Goal: Task Accomplishment & Management: Use online tool/utility

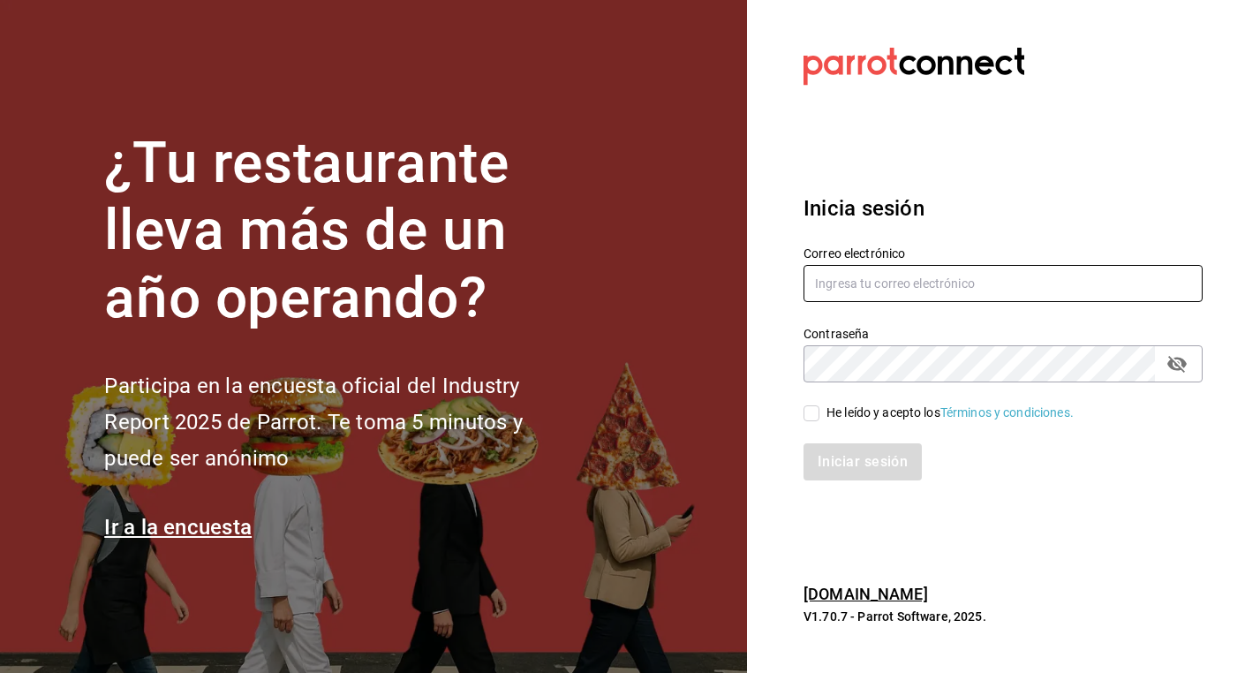
click at [839, 284] on input "text" at bounding box center [1003, 283] width 399 height 37
type input "hola@grupomidam.com"
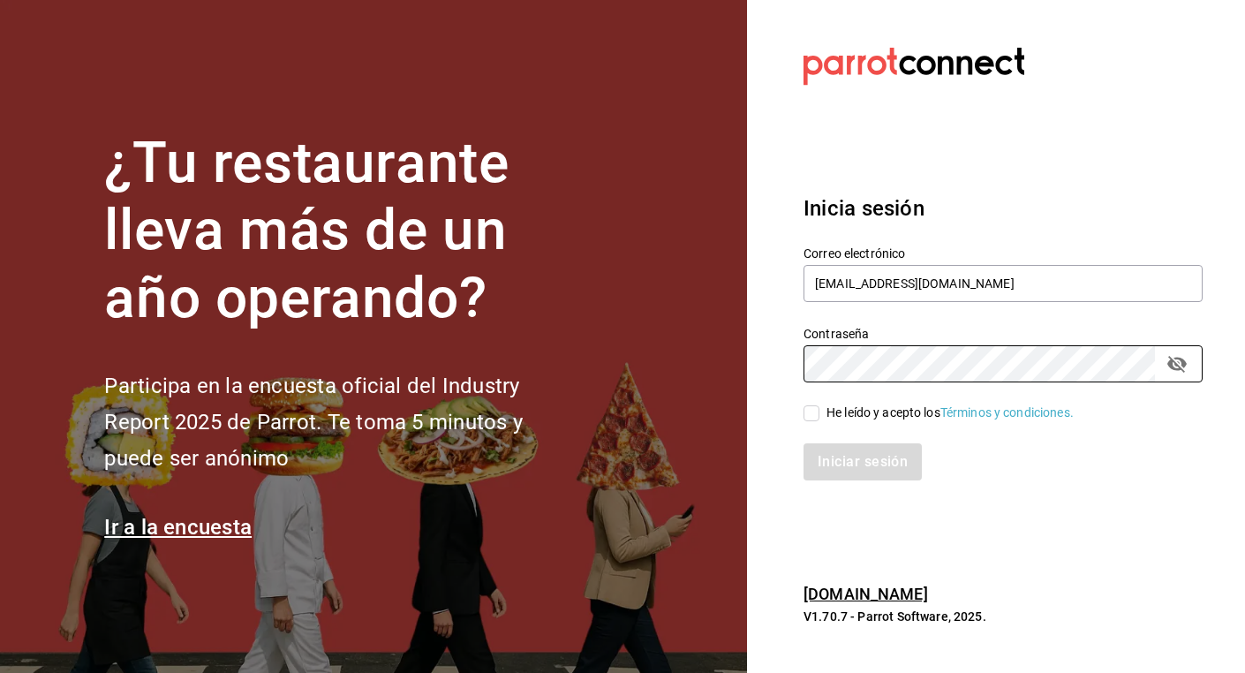
click at [818, 410] on input "He leído y acepto los Términos y condiciones." at bounding box center [812, 413] width 16 height 16
checkbox input "true"
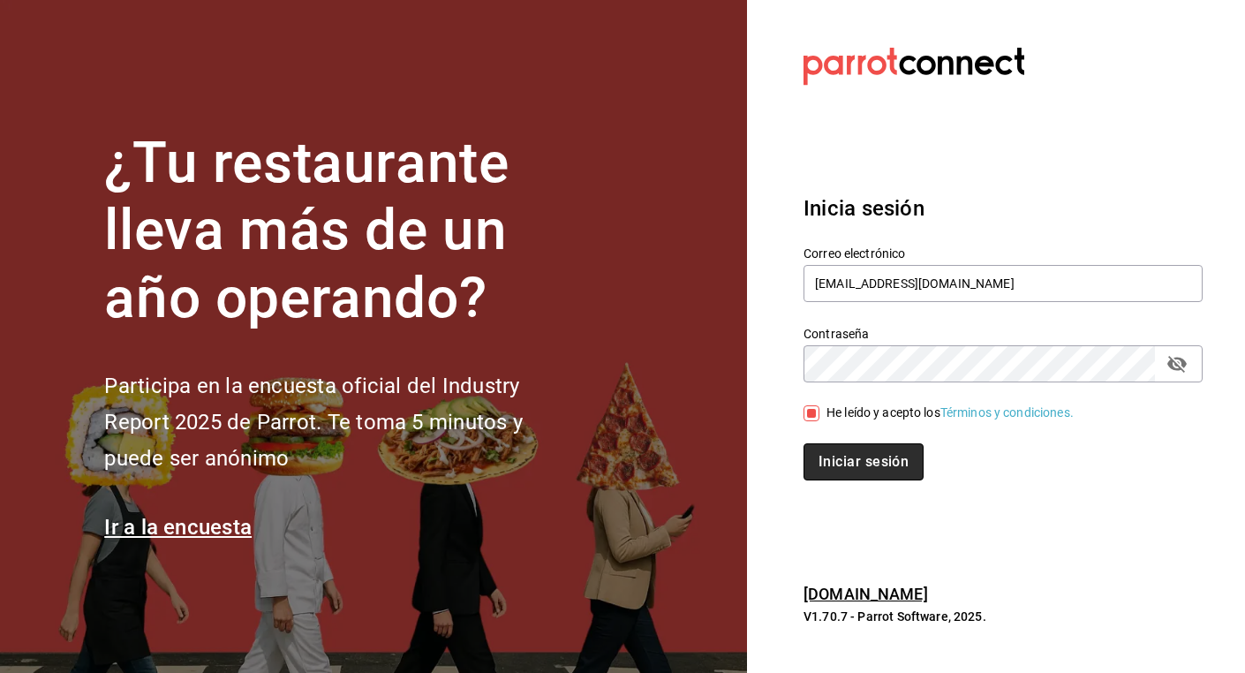
click at [848, 454] on button "Iniciar sesión" at bounding box center [864, 461] width 120 height 37
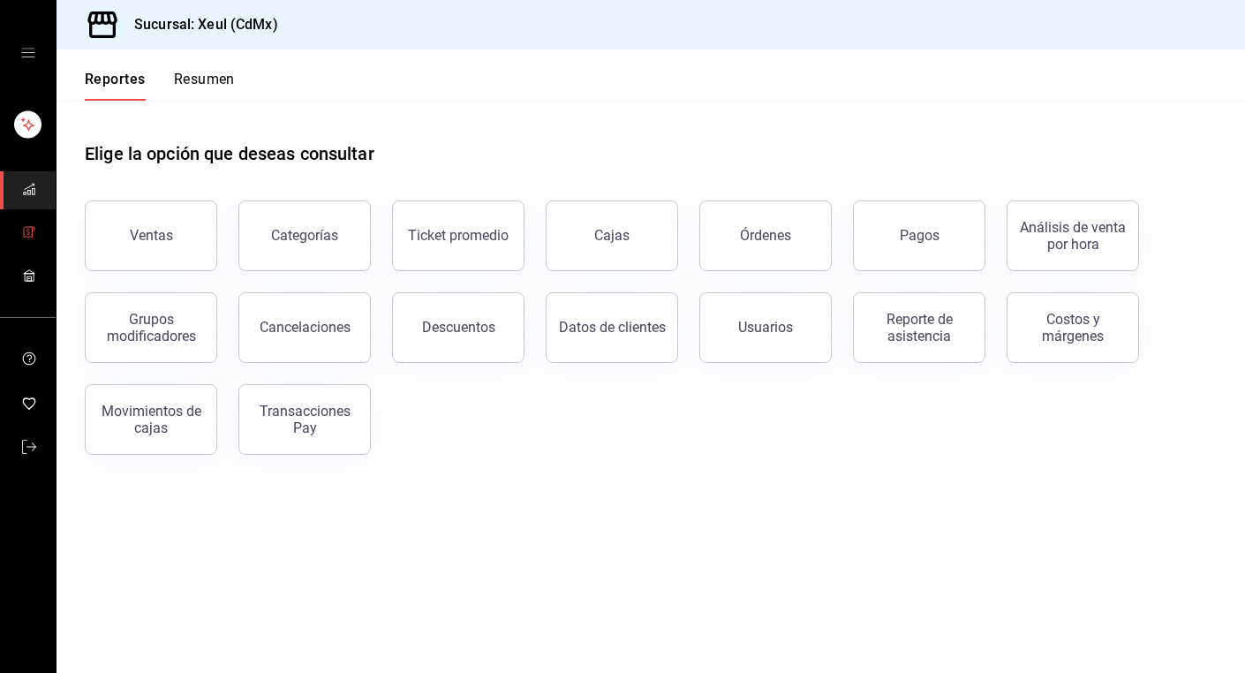
click at [29, 232] on icon "mailbox folders" at bounding box center [27, 232] width 3 height 4
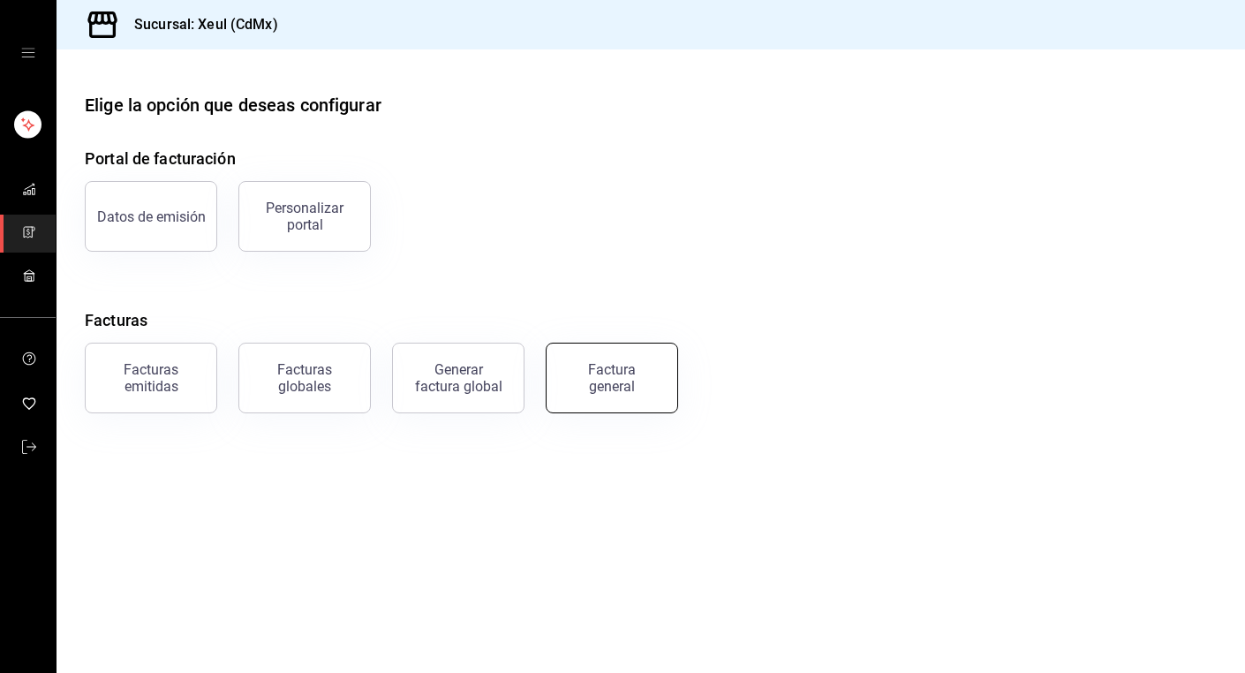
click at [592, 370] on div "Factura general" at bounding box center [612, 378] width 88 height 34
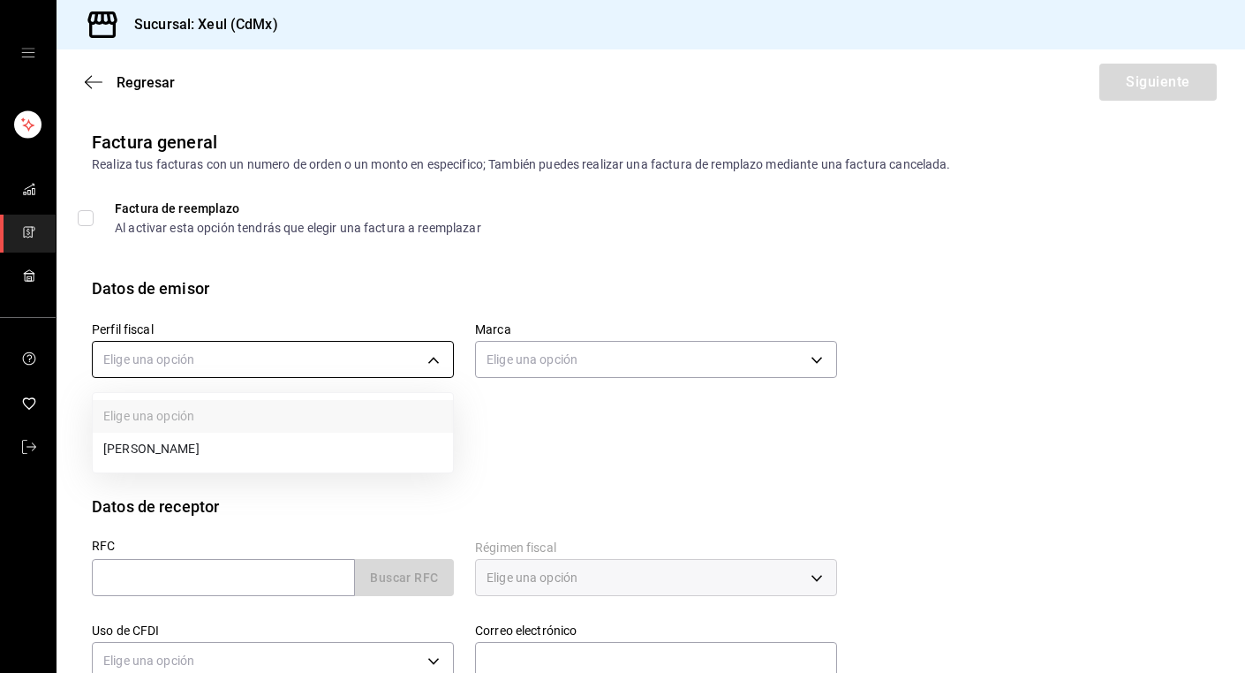
click at [387, 352] on body "Sucursal: Xeul (CdMx) Regresar Siguiente Factura general Realiza tus facturas c…" at bounding box center [622, 336] width 1245 height 673
click at [246, 457] on li "[PERSON_NAME]" at bounding box center [273, 449] width 360 height 33
type input "554c110a-18dd-44f3-977d-186ab1f95351"
type input "556c56df-7d38-43a9-98c1-84be39c4f433"
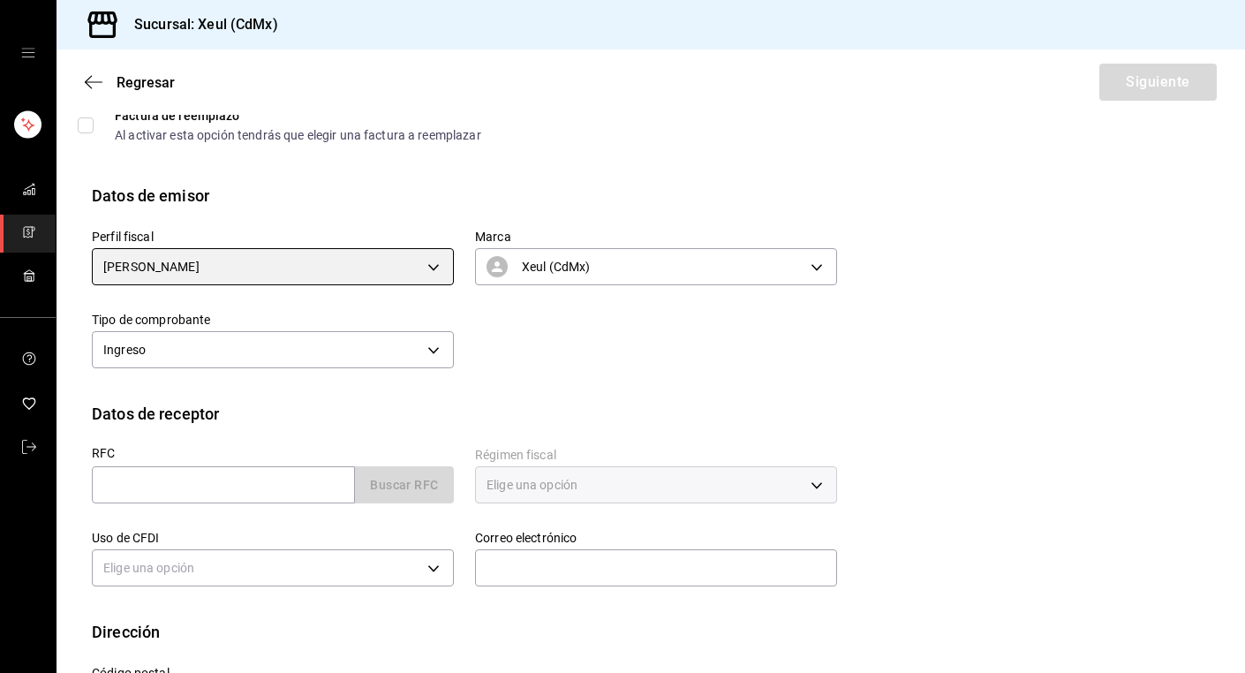
scroll to position [172, 0]
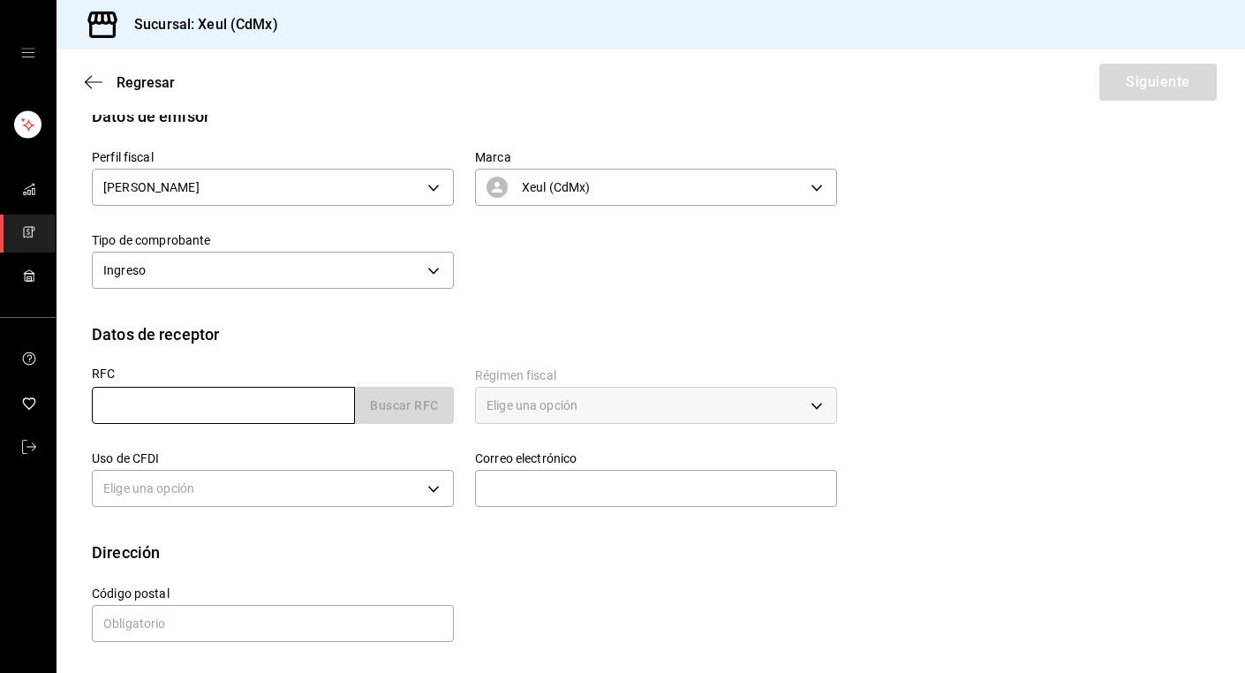
click at [202, 404] on input "text" at bounding box center [223, 405] width 263 height 37
paste input "DED790619I60"
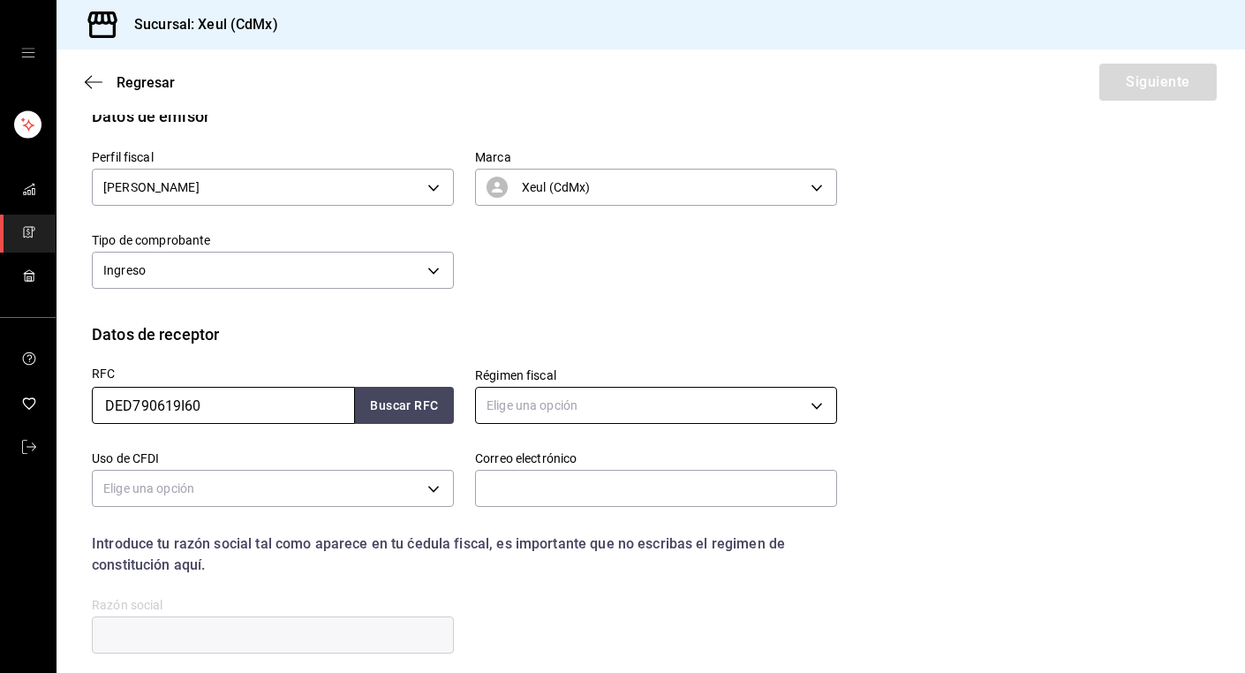
type input "DED790619I60"
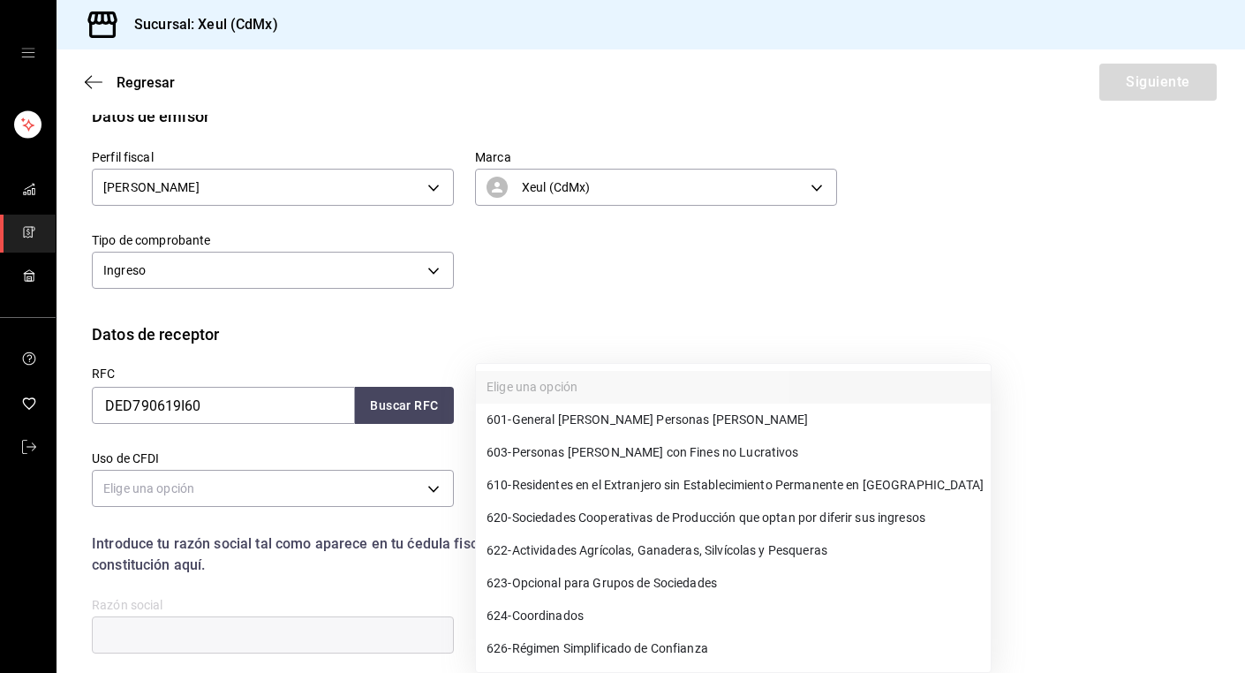
click at [709, 398] on body "Sucursal: Xeul (CdMx) Regresar Siguiente Factura general Realiza tus facturas c…" at bounding box center [622, 336] width 1245 height 673
click at [600, 429] on li "601 - General de Ley Personas Morales" at bounding box center [733, 420] width 515 height 33
type input "601"
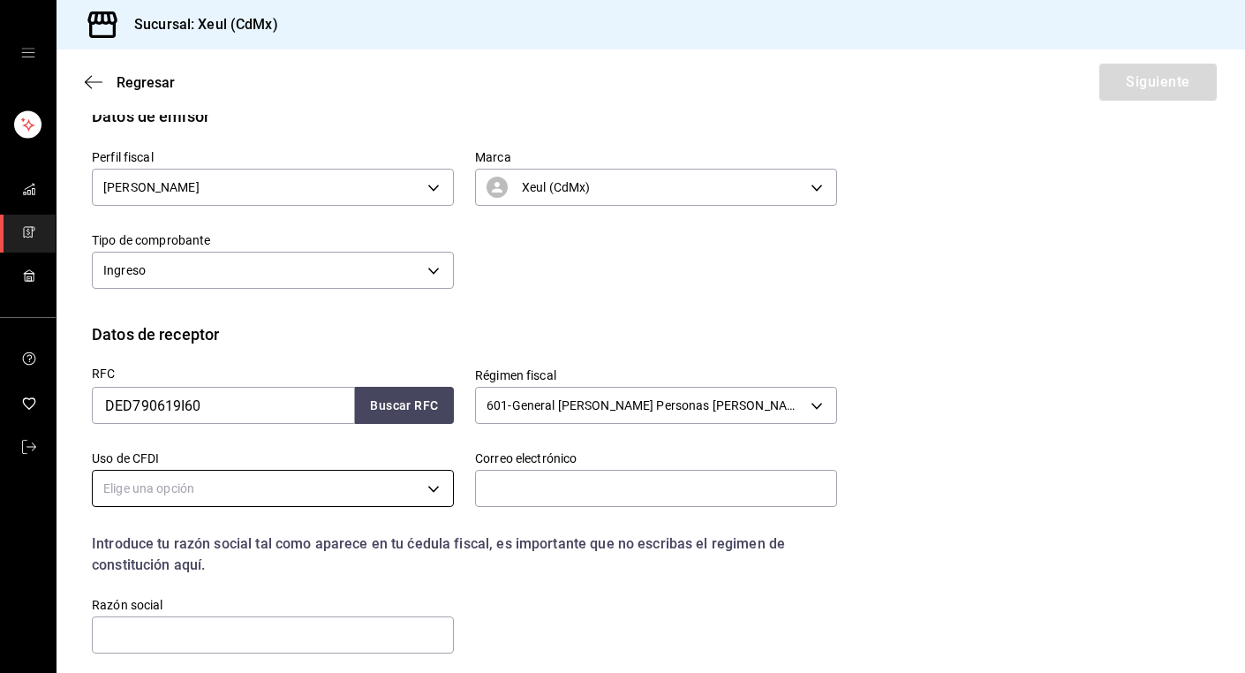
click at [399, 493] on body "Sucursal: Xeul (CdMx) Regresar Siguiente Factura general Realiza tus facturas c…" at bounding box center [622, 336] width 1245 height 673
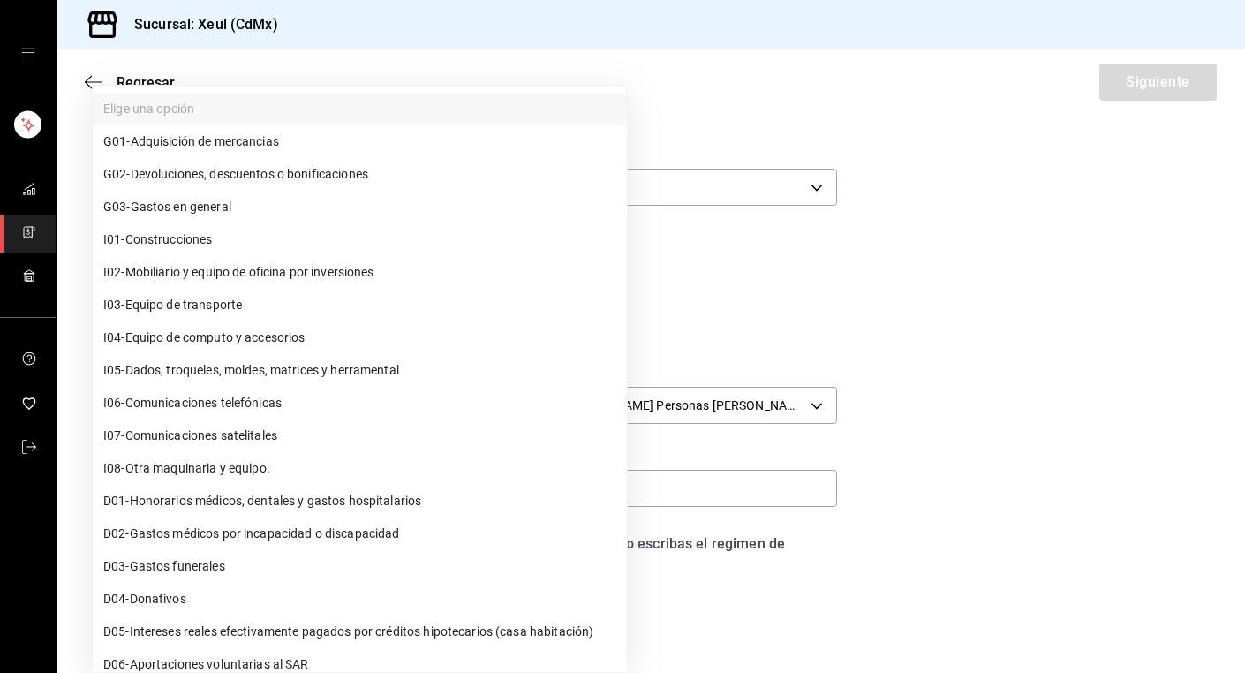
click at [173, 215] on span "G03 - Gastos en general" at bounding box center [167, 207] width 128 height 19
type input "G03"
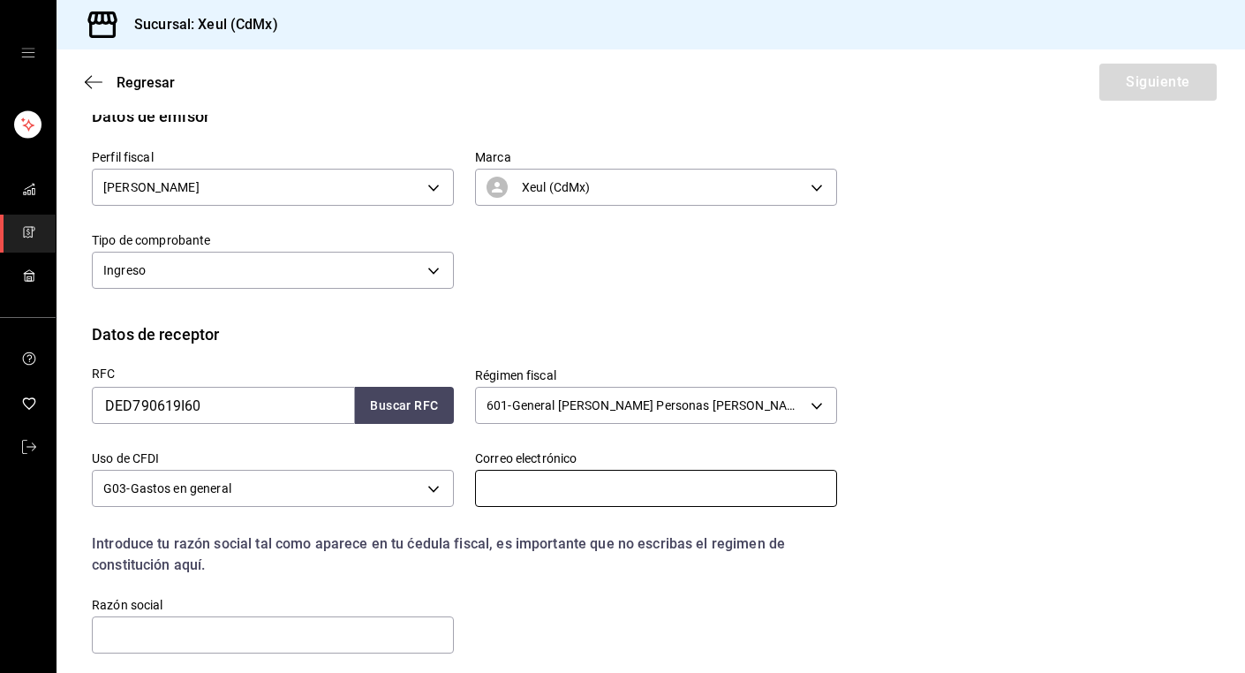
click at [546, 483] on input "text" at bounding box center [656, 488] width 362 height 37
paste input "osc_salgado@hotmail.com"
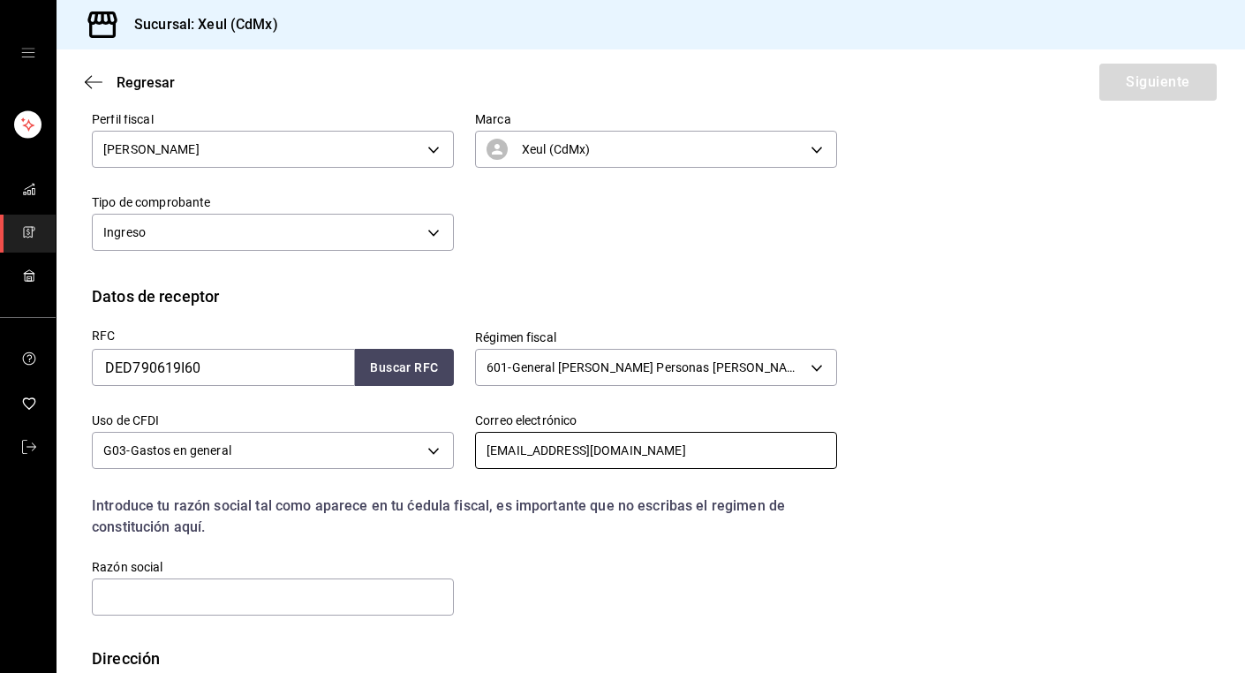
scroll to position [316, 0]
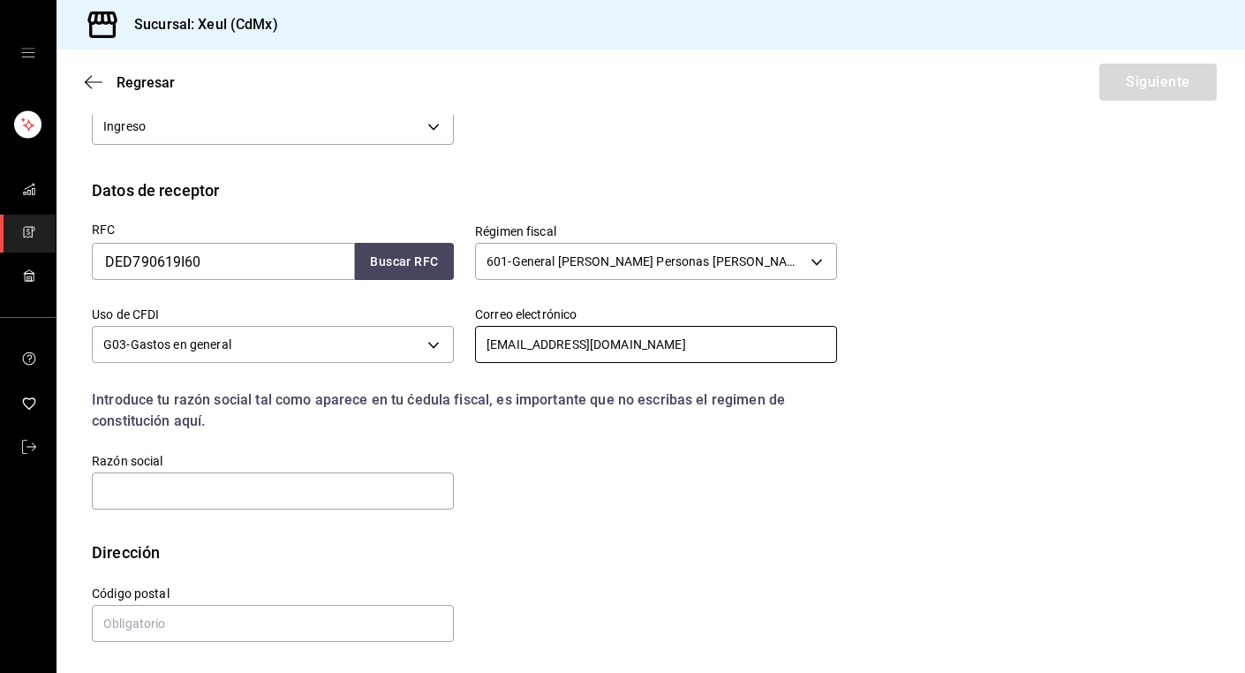
type input "osc_salgado@hotmail.com"
click at [246, 489] on input "text" at bounding box center [273, 490] width 362 height 37
paste input "DOFISCAL EDITORES"
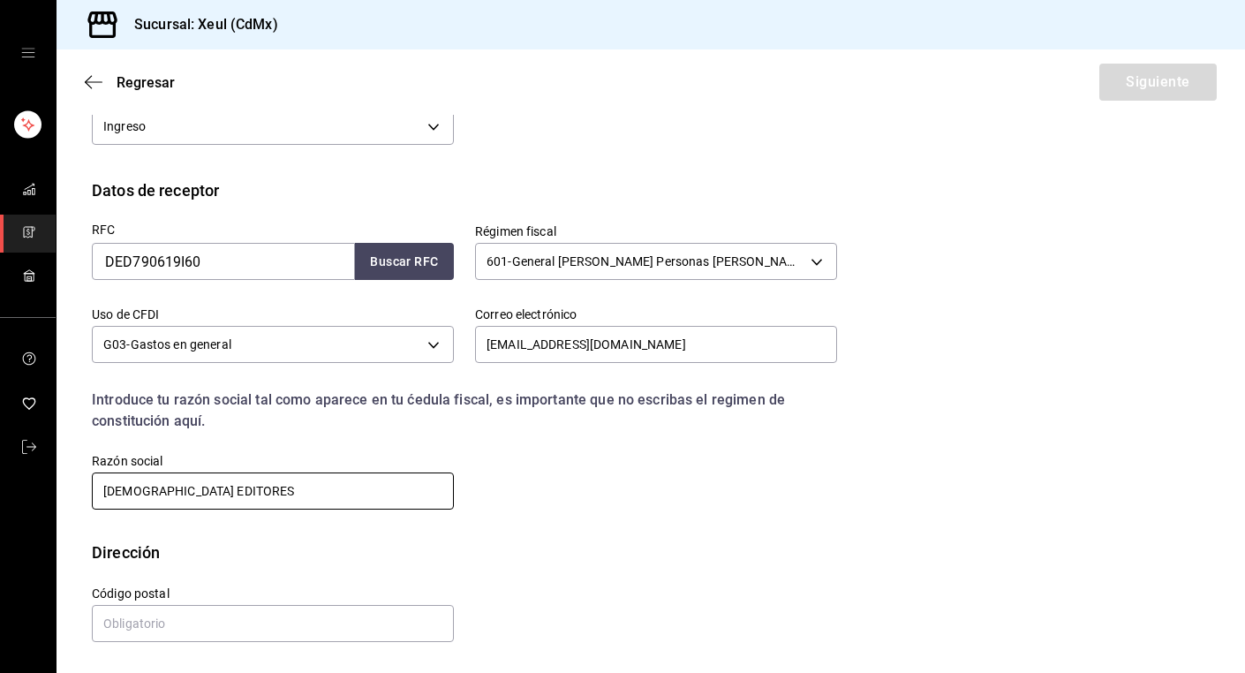
type input "DOFISCAL EDITORES"
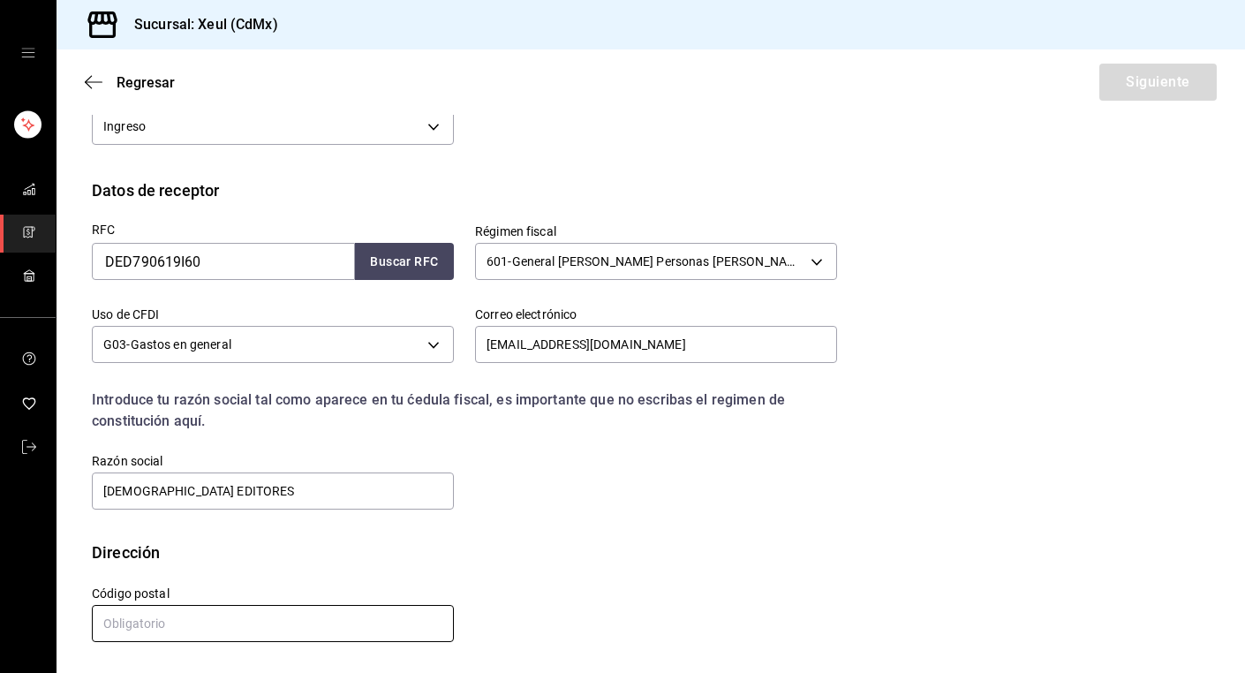
click at [304, 608] on input "text" at bounding box center [273, 623] width 362 height 37
type input "06600"
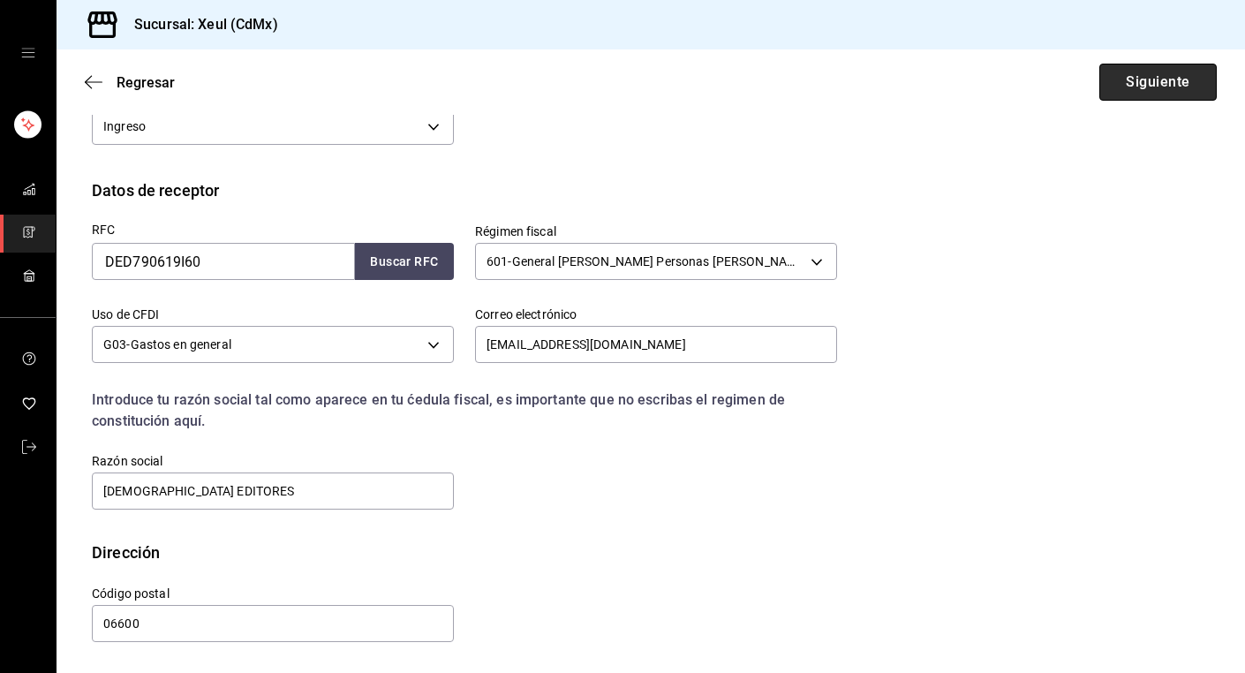
click at [1150, 85] on button "Siguiente" at bounding box center [1157, 82] width 117 height 37
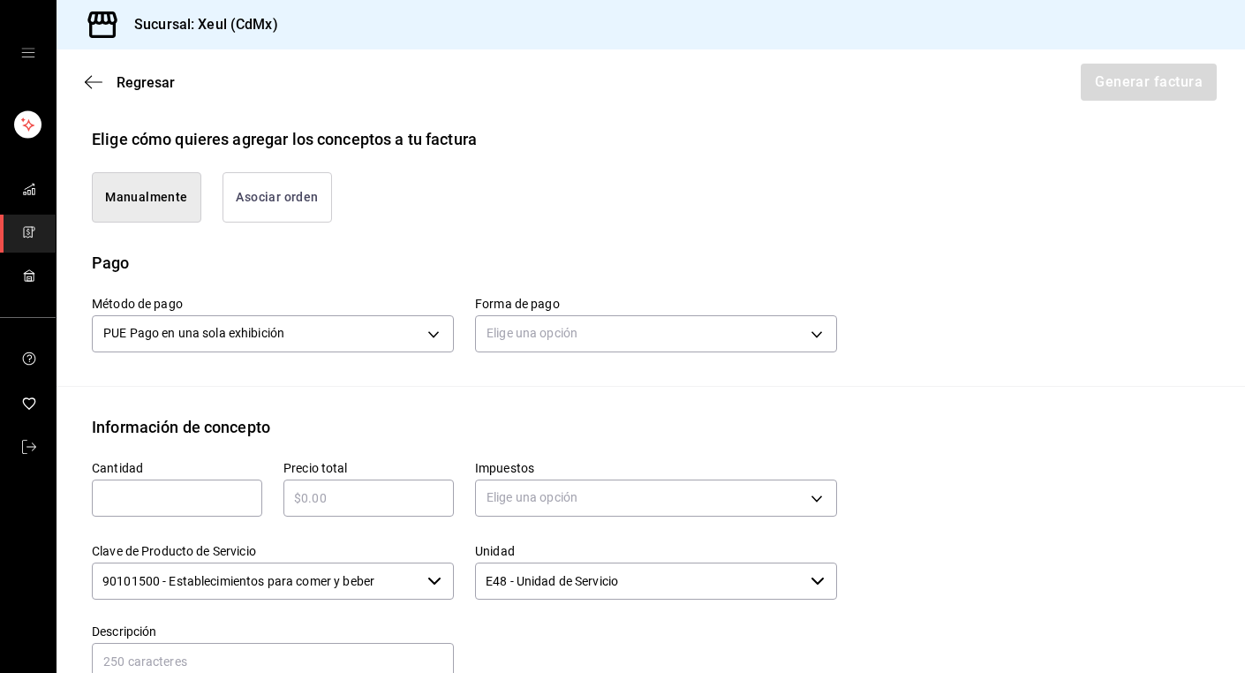
scroll to position [500, 0]
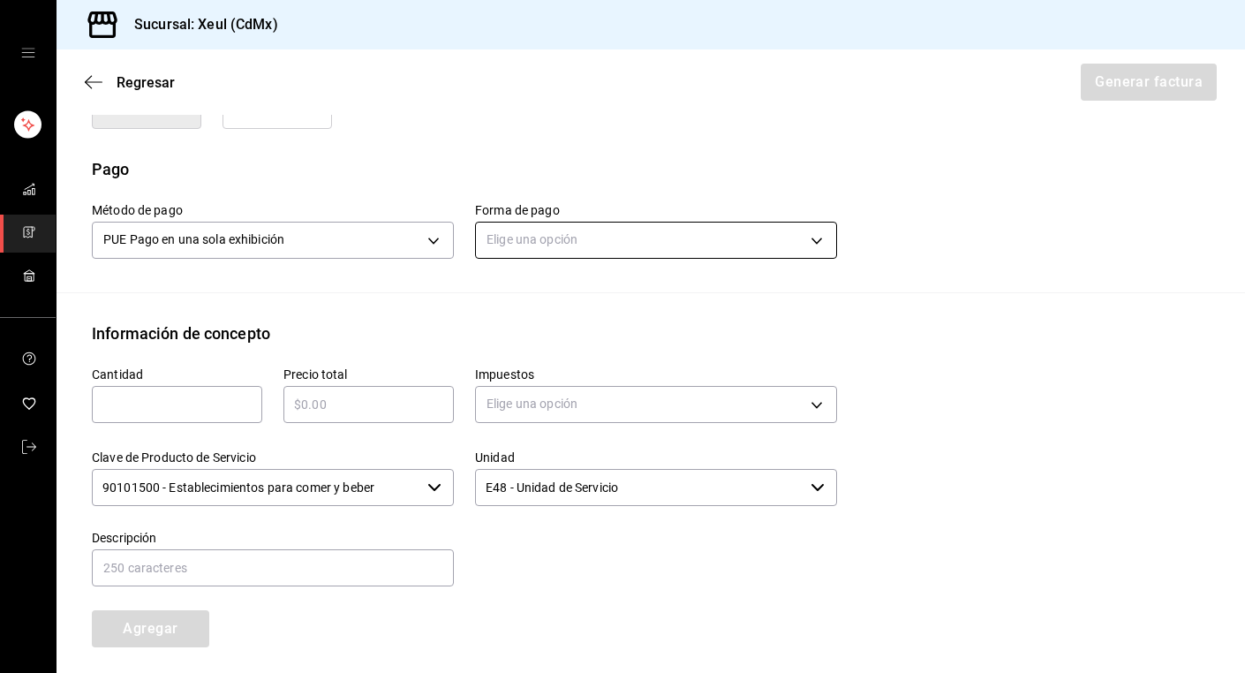
click at [550, 231] on body "Sucursal: Xeul (CdMx) Regresar Generar factura Emisor Perfil fiscal SEUNG MOOK …" at bounding box center [622, 336] width 1245 height 673
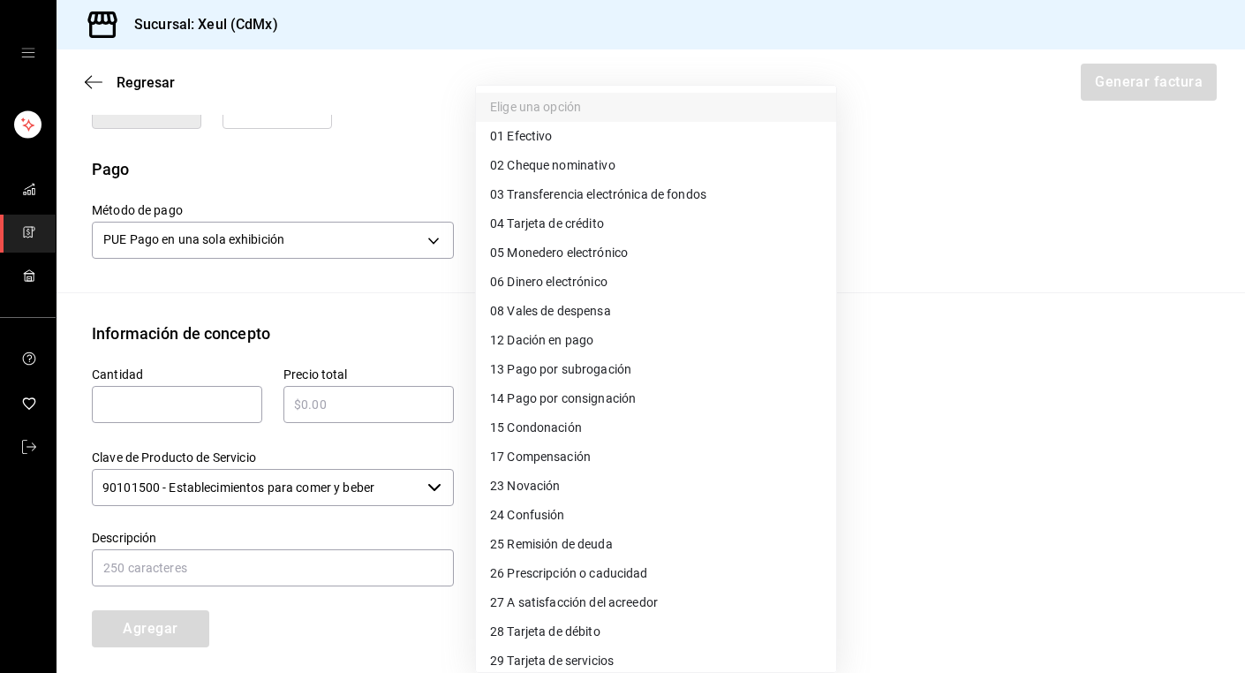
click at [520, 225] on span "04 Tarjeta de crédito" at bounding box center [547, 224] width 114 height 19
type input "04"
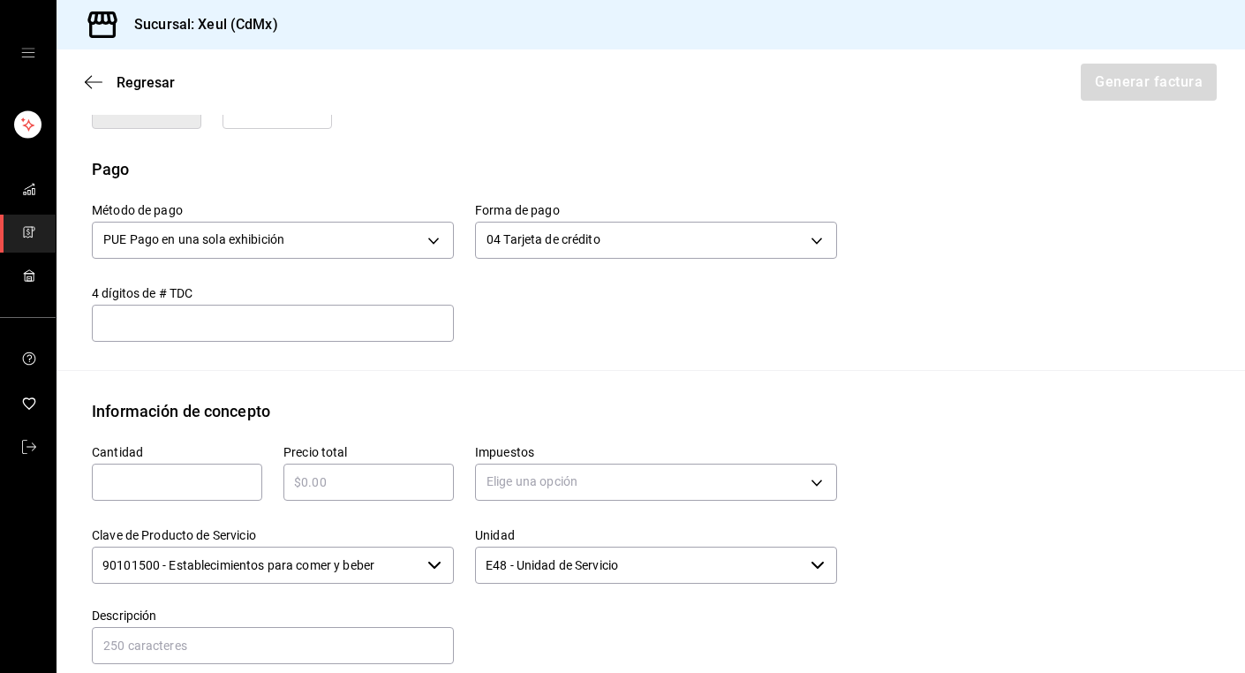
click at [122, 479] on input "text" at bounding box center [177, 482] width 170 height 21
type input "1"
click at [305, 485] on input "text" at bounding box center [368, 482] width 170 height 21
type input "$1860"
click at [793, 484] on body "Sucursal: Xeul (CdMx) Regresar Generar factura Emisor Perfil fiscal SEUNG MOOK …" at bounding box center [622, 336] width 1245 height 673
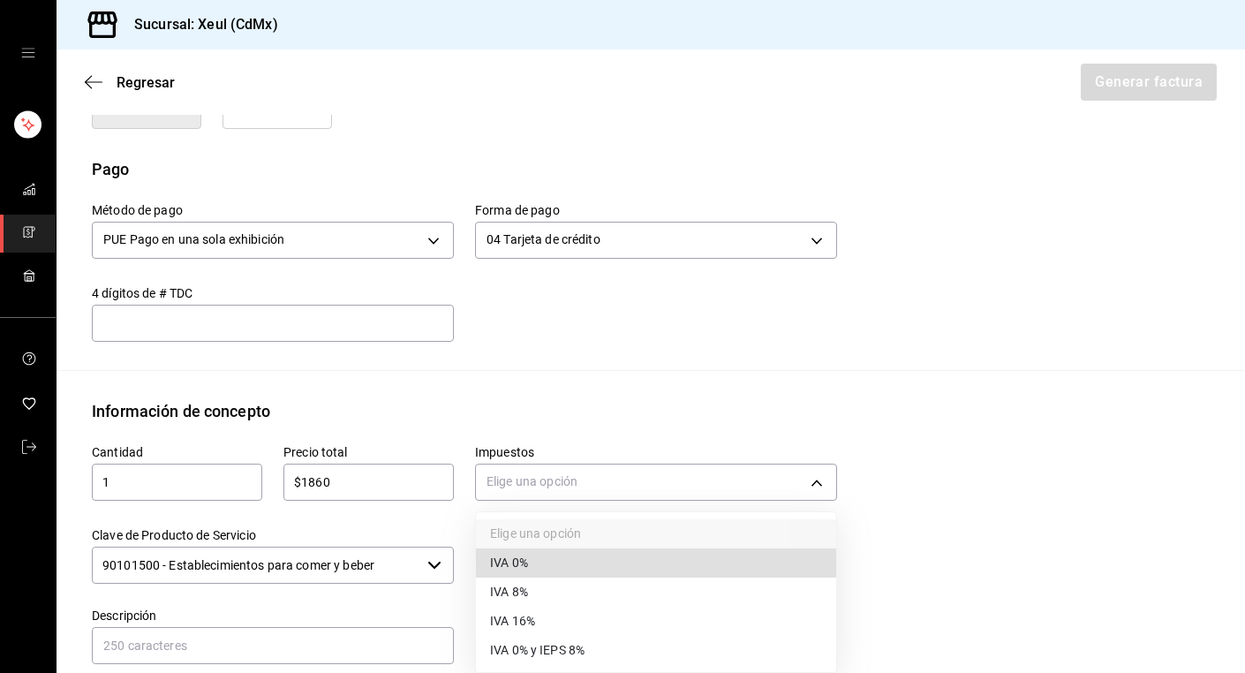
click at [552, 623] on li "IVA 16%" at bounding box center [656, 621] width 360 height 29
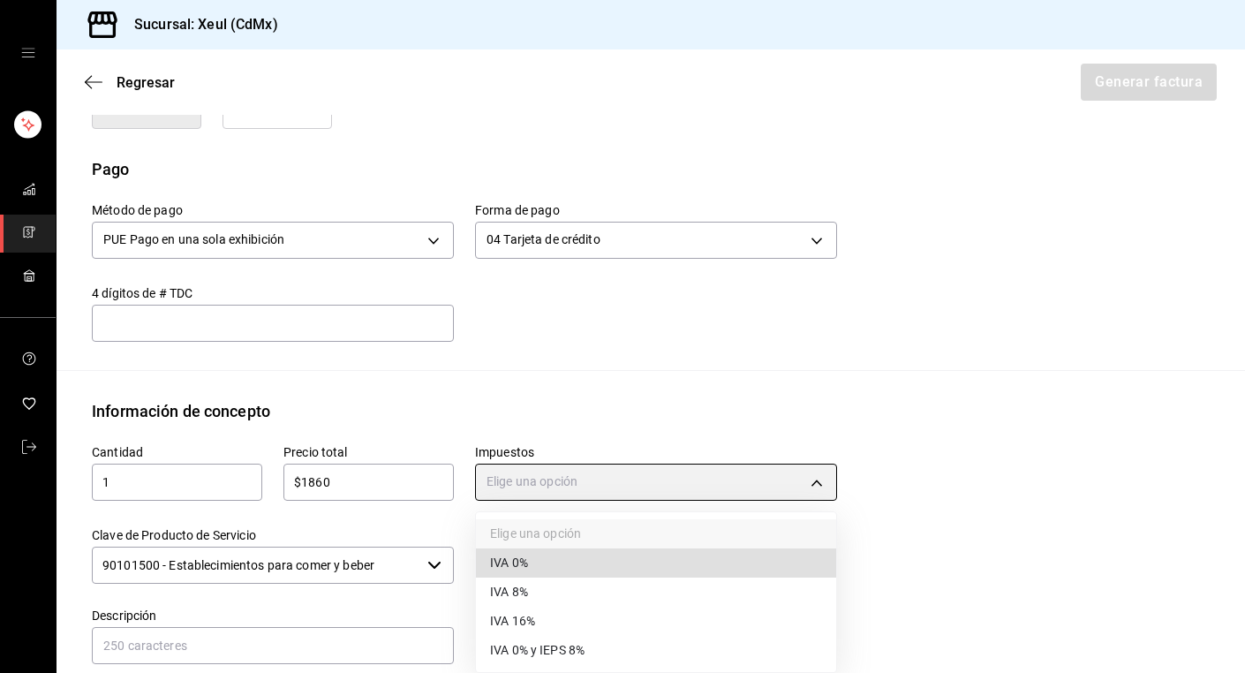
type input "IVA_16"
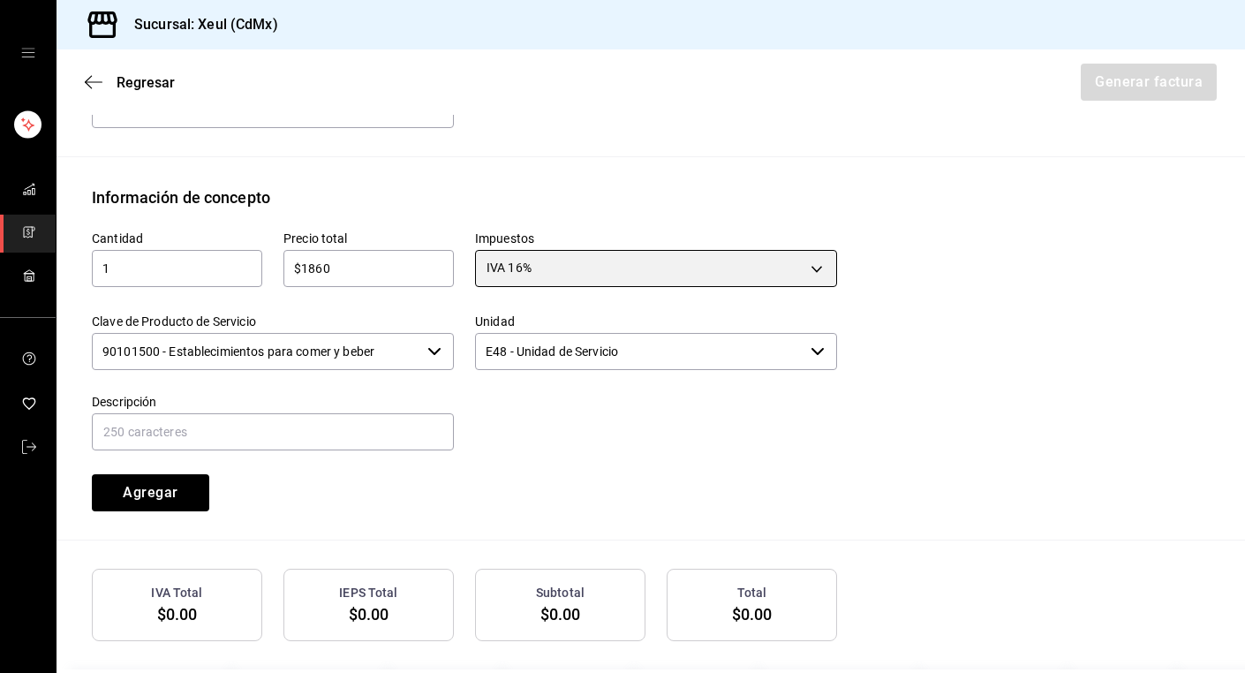
scroll to position [751, 0]
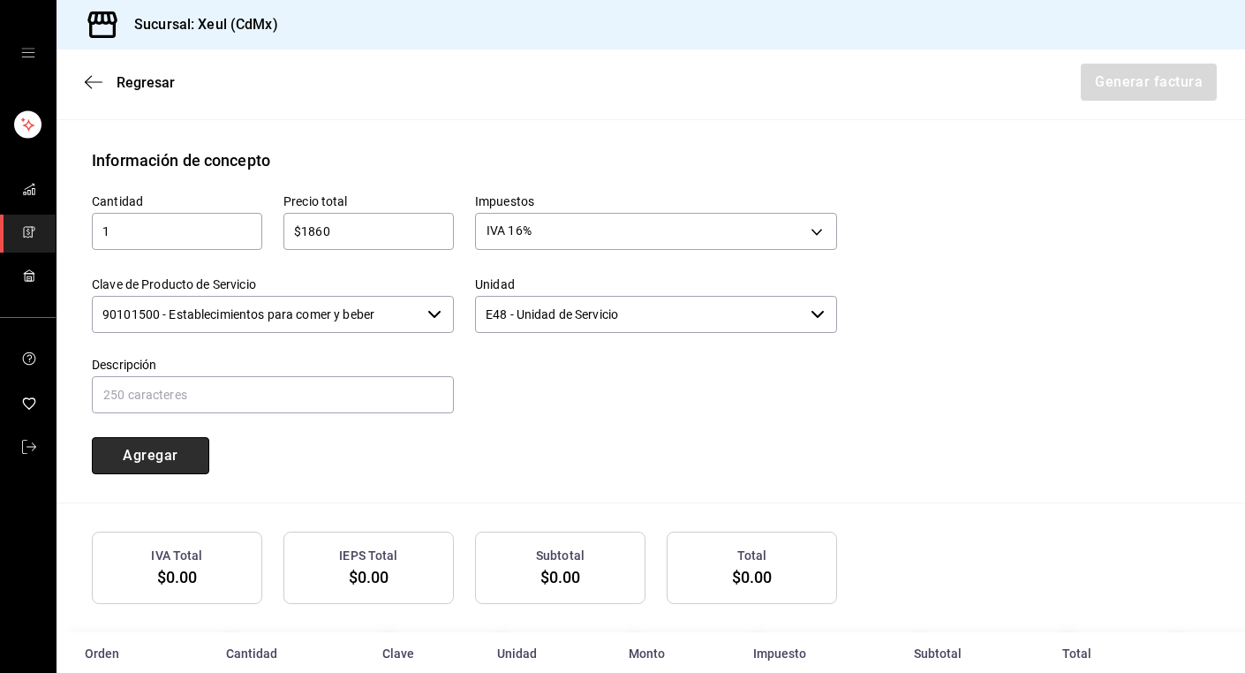
click at [137, 459] on button "Agregar" at bounding box center [150, 455] width 117 height 37
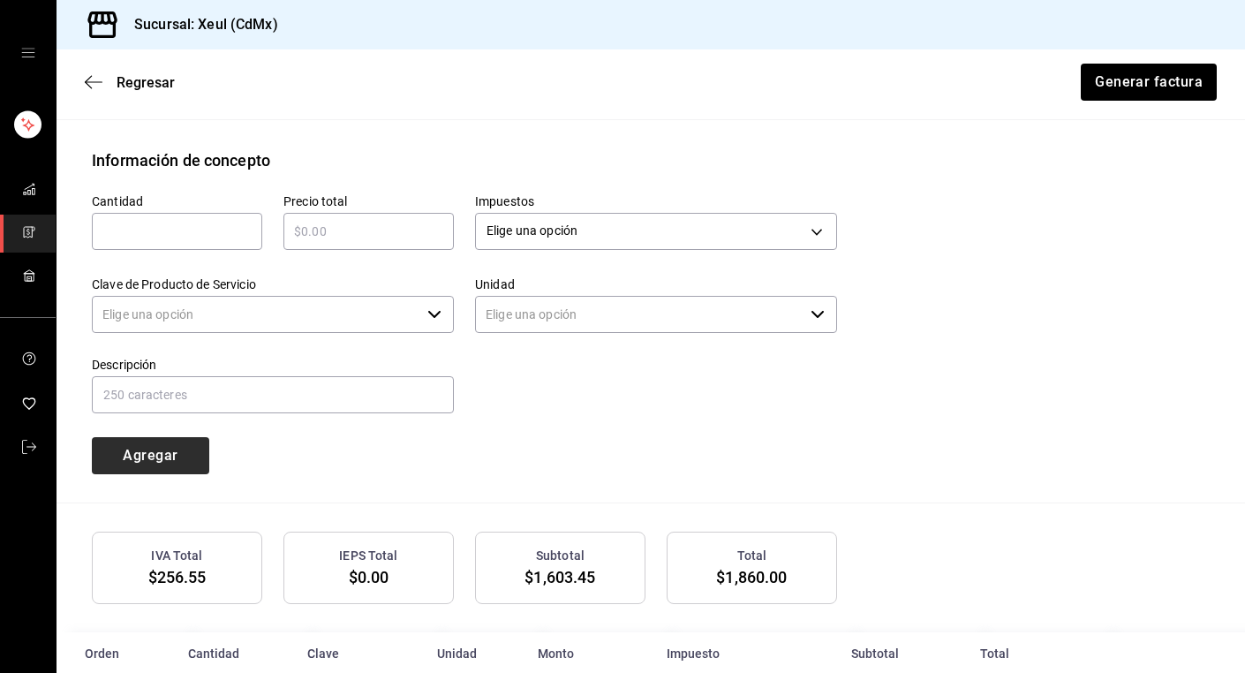
type input "90101500 - Establecimientos para comer y beber"
type input "E48 - Unidad de Servicio"
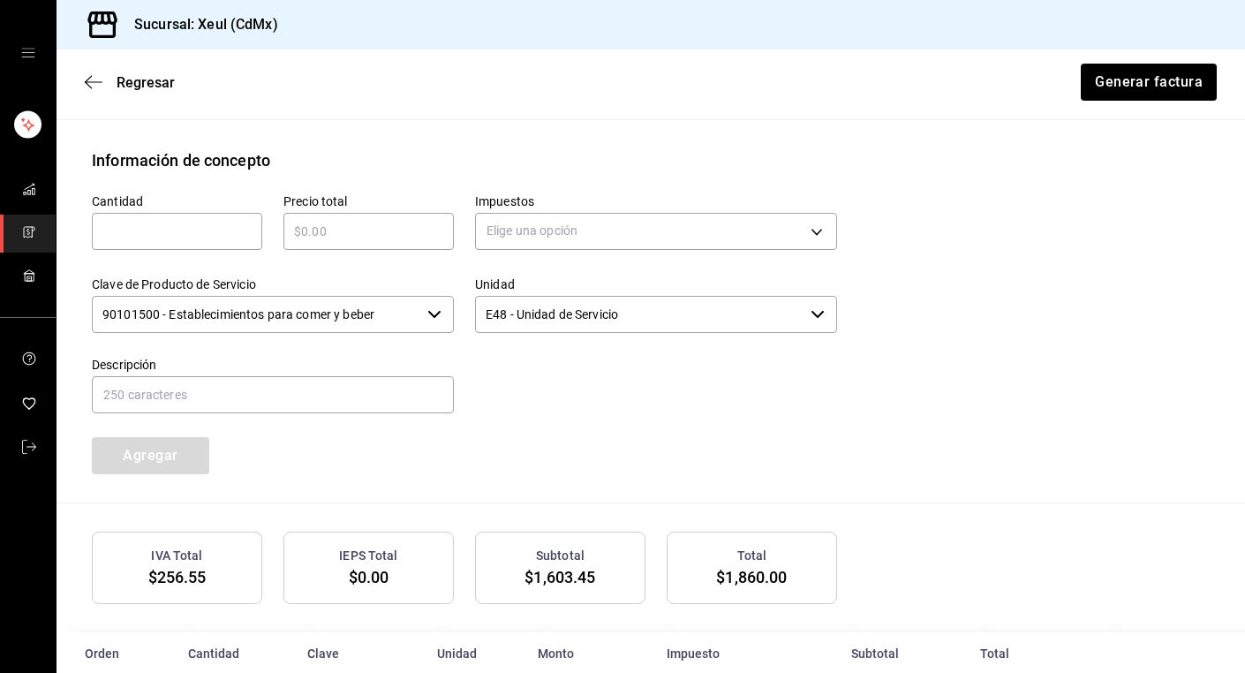
scroll to position [831, 0]
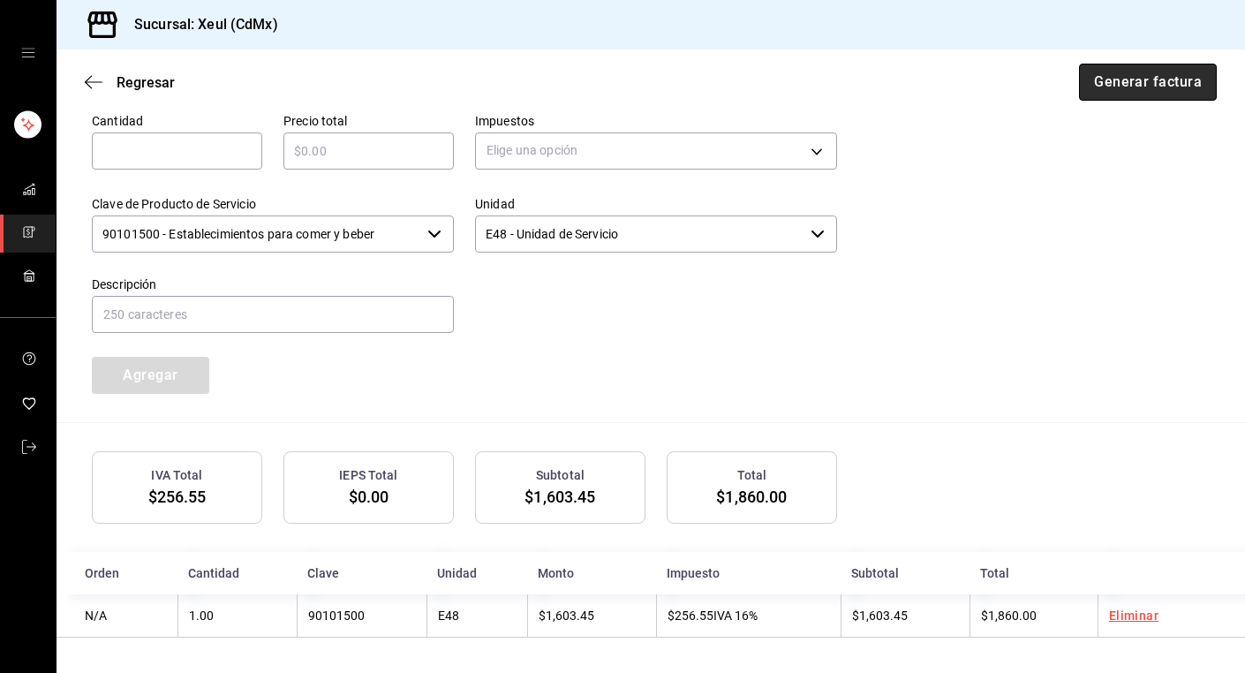
click at [1126, 83] on button "Generar factura" at bounding box center [1148, 82] width 138 height 37
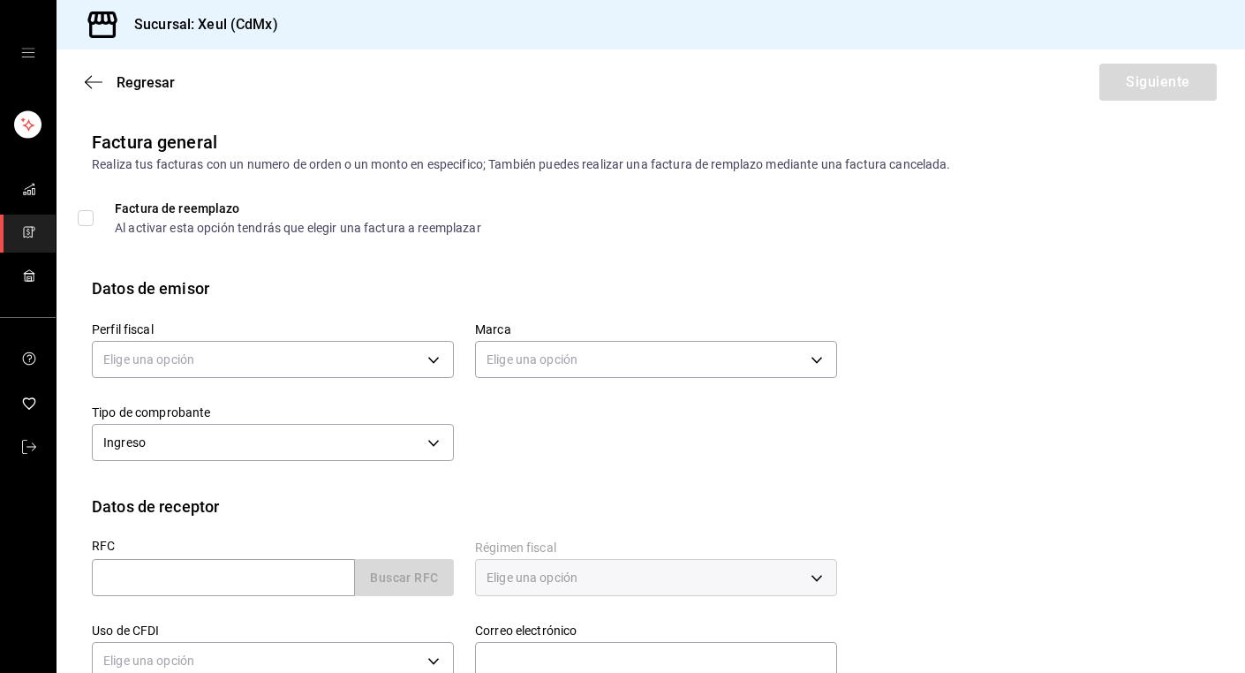
click at [34, 230] on icon "mailbox folders" at bounding box center [29, 232] width 14 height 14
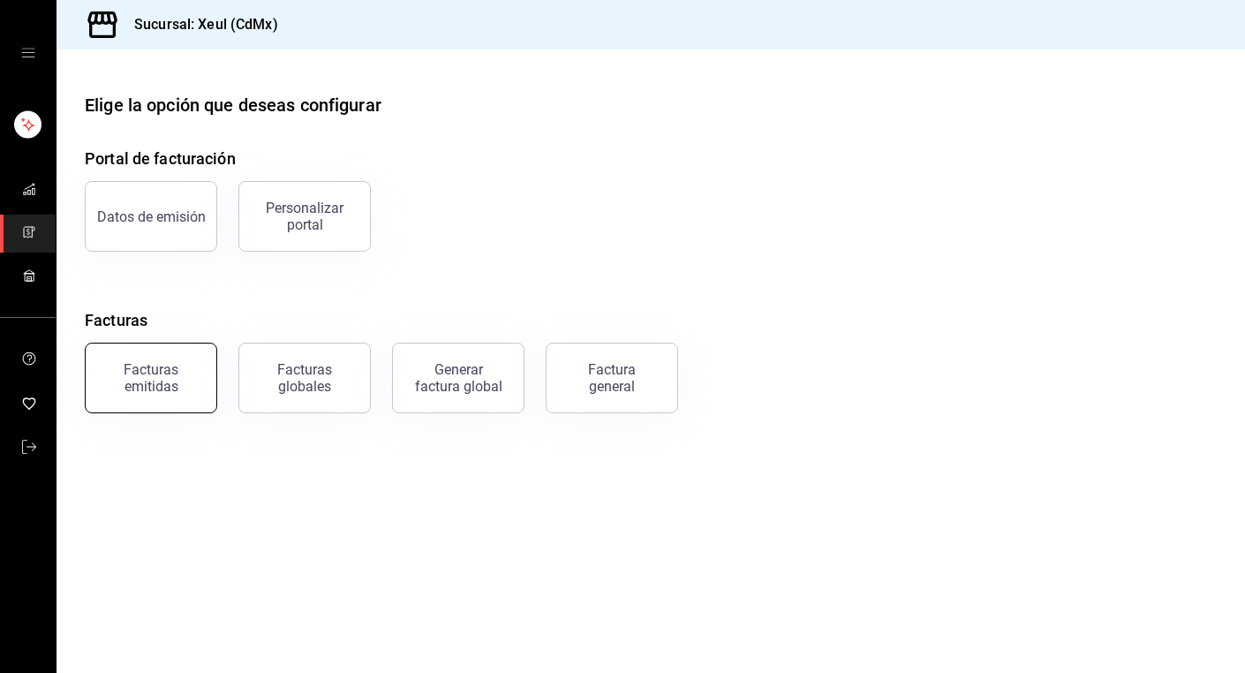
click at [162, 366] on div "Facturas emitidas" at bounding box center [150, 378] width 109 height 34
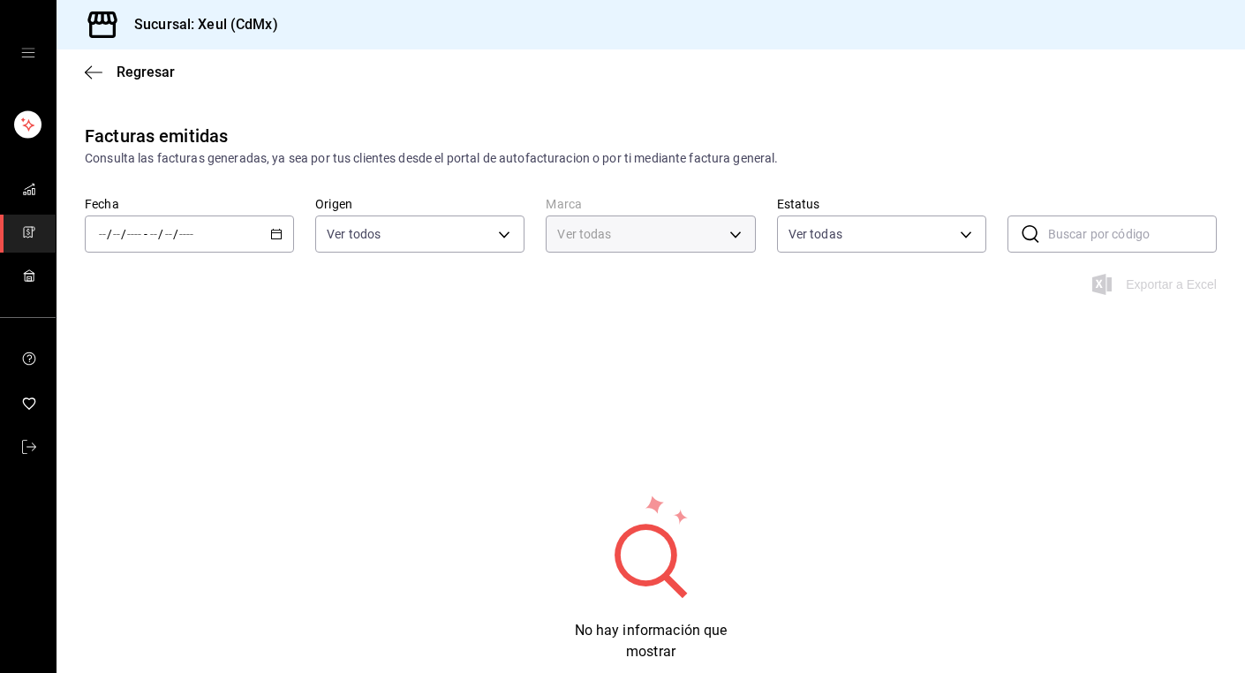
type input "556c56df-7d38-43a9-98c1-84be39c4f433"
click at [276, 228] on icon "button" at bounding box center [276, 234] width 12 height 12
click at [124, 281] on span "Hoy" at bounding box center [168, 287] width 137 height 19
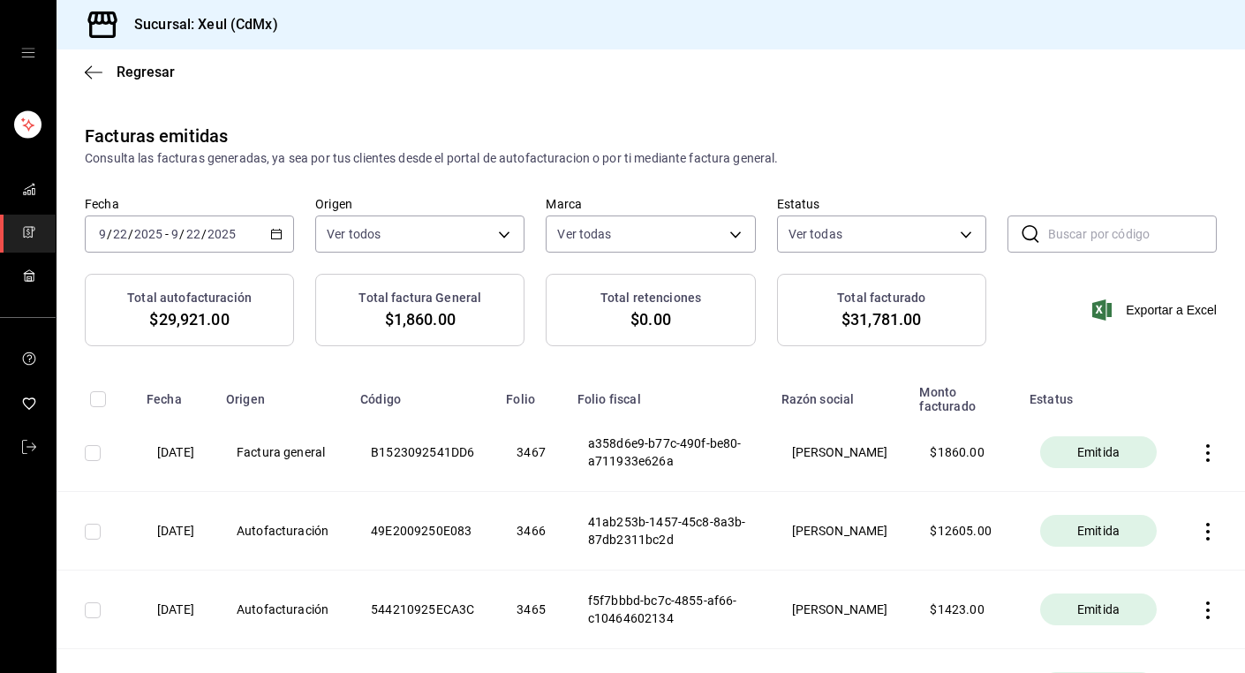
click at [95, 452] on input "checkbox" at bounding box center [93, 453] width 16 height 16
checkbox input "true"
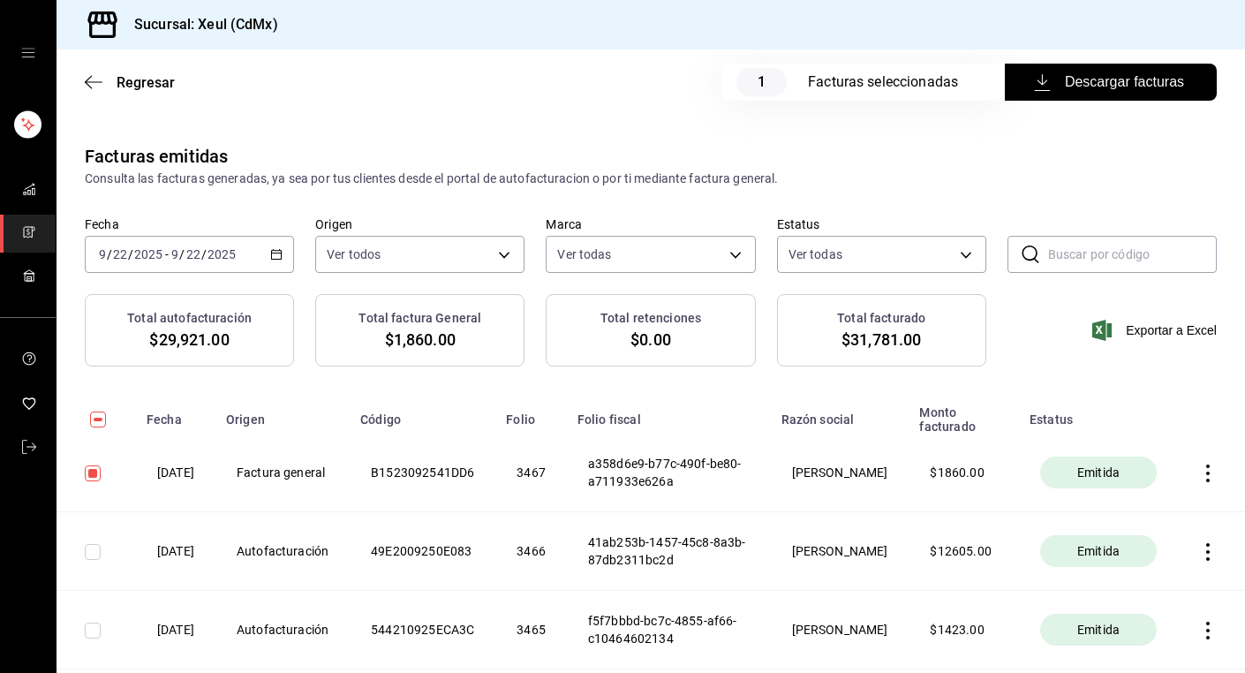
click at [1099, 85] on span "Descargar facturas" at bounding box center [1111, 82] width 147 height 21
click at [24, 228] on icon "mailbox folders" at bounding box center [29, 232] width 14 height 14
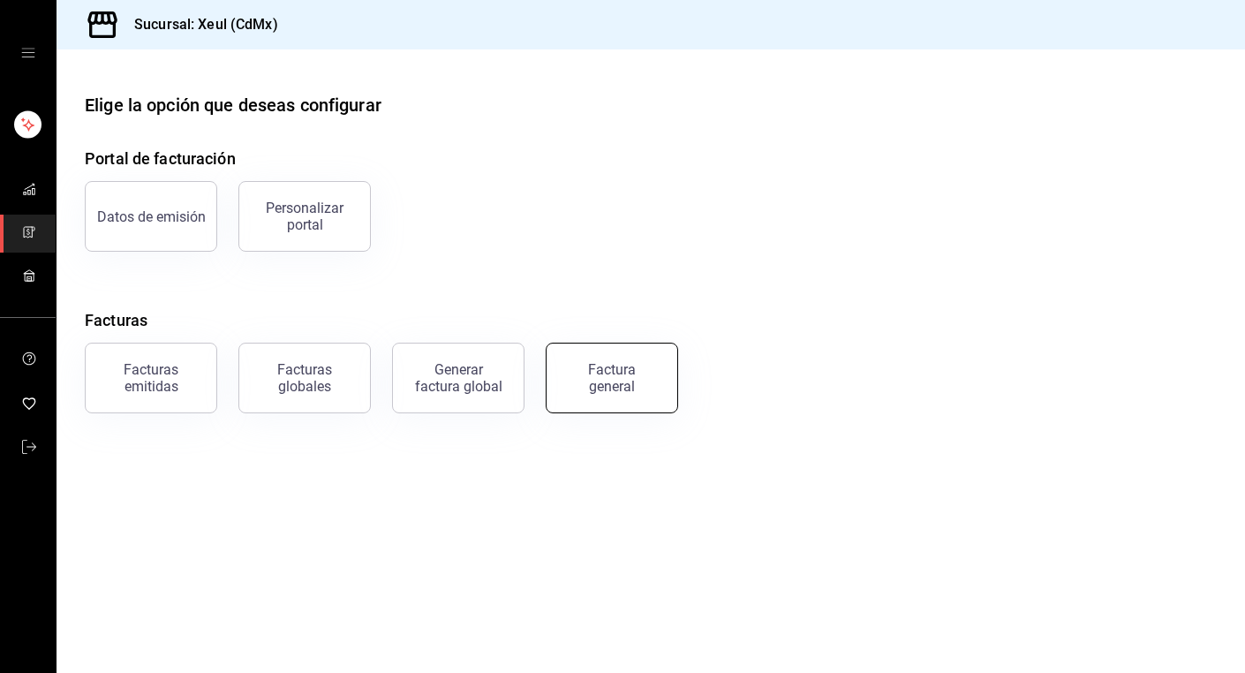
click at [591, 374] on div "Factura general" at bounding box center [612, 378] width 88 height 34
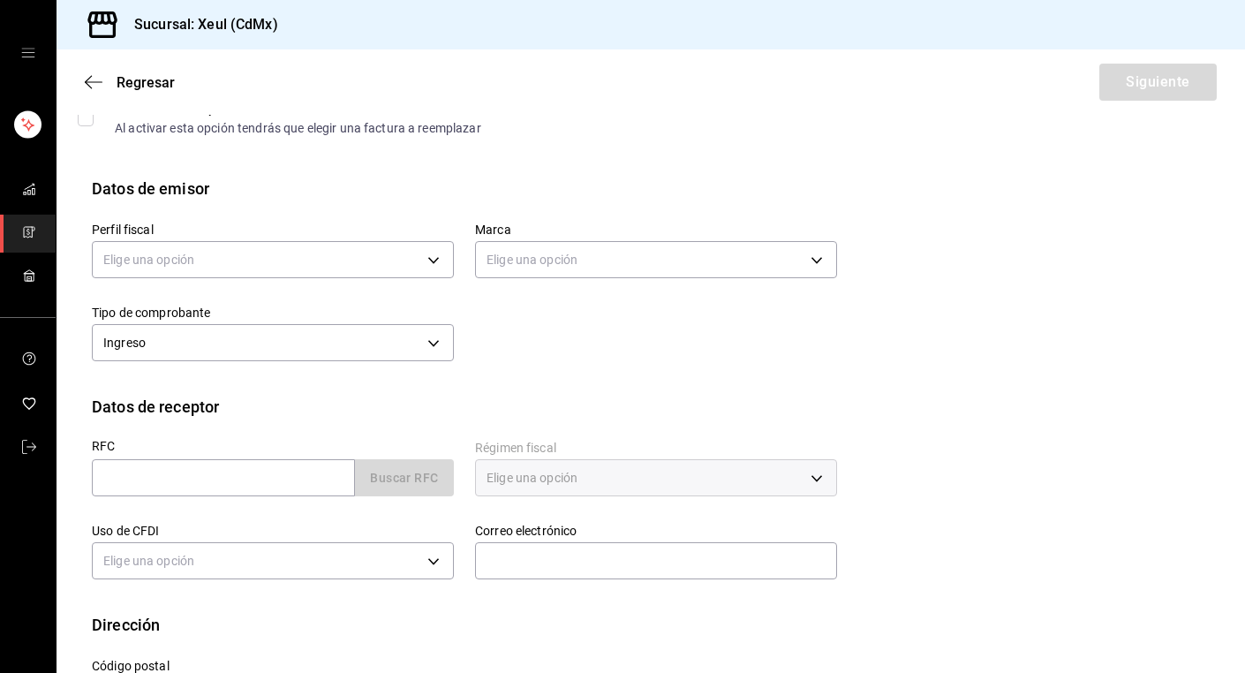
scroll to position [153, 0]
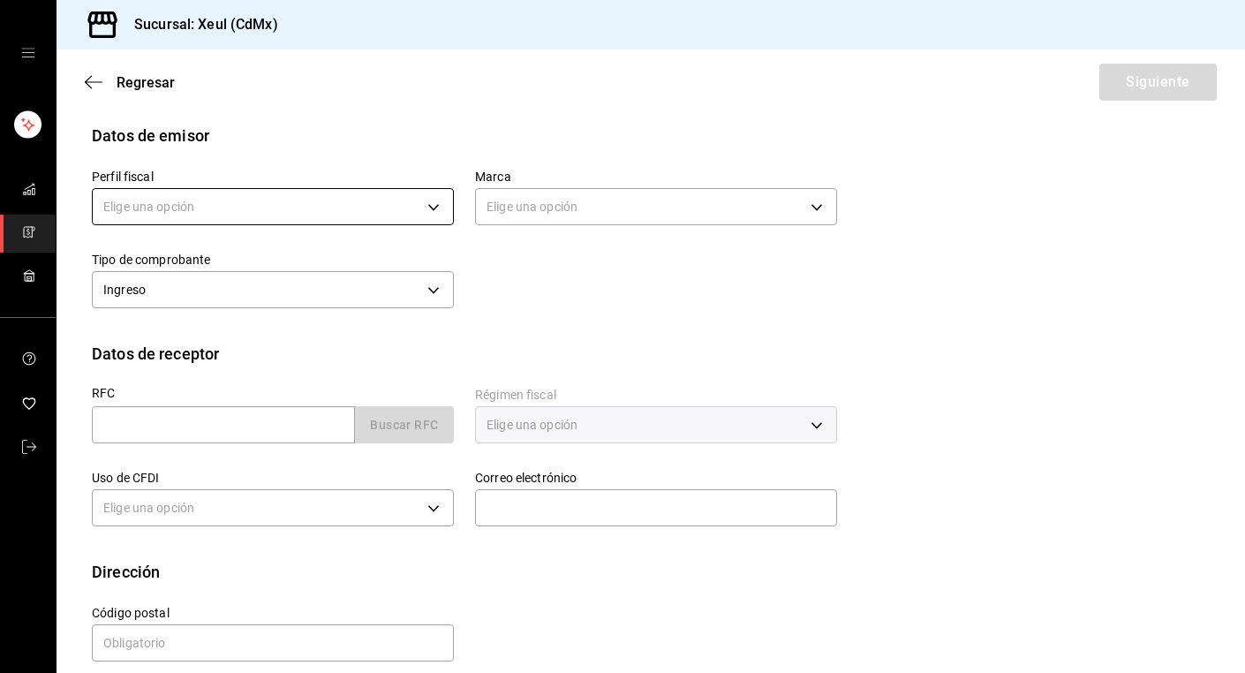
click at [419, 187] on body "Sucursal: Xeul (CdMx) Regresar Siguiente Factura general Realiza tus facturas c…" at bounding box center [622, 336] width 1245 height 673
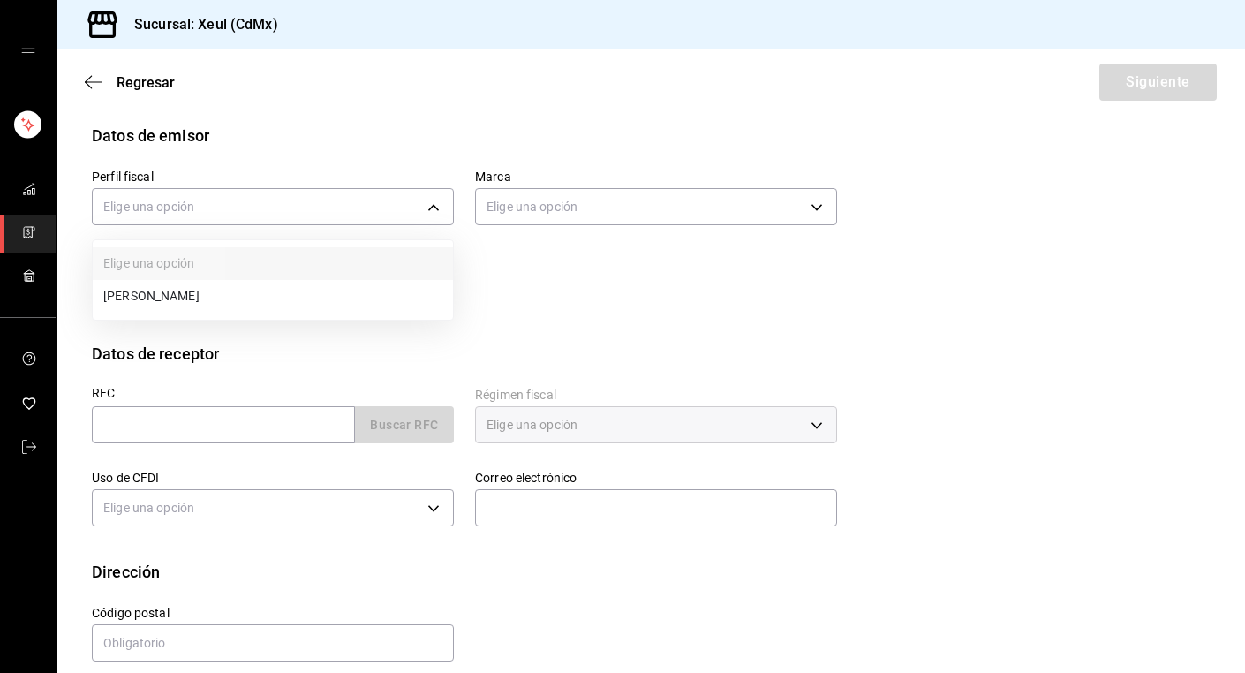
click at [230, 303] on li "[PERSON_NAME]" at bounding box center [273, 296] width 360 height 33
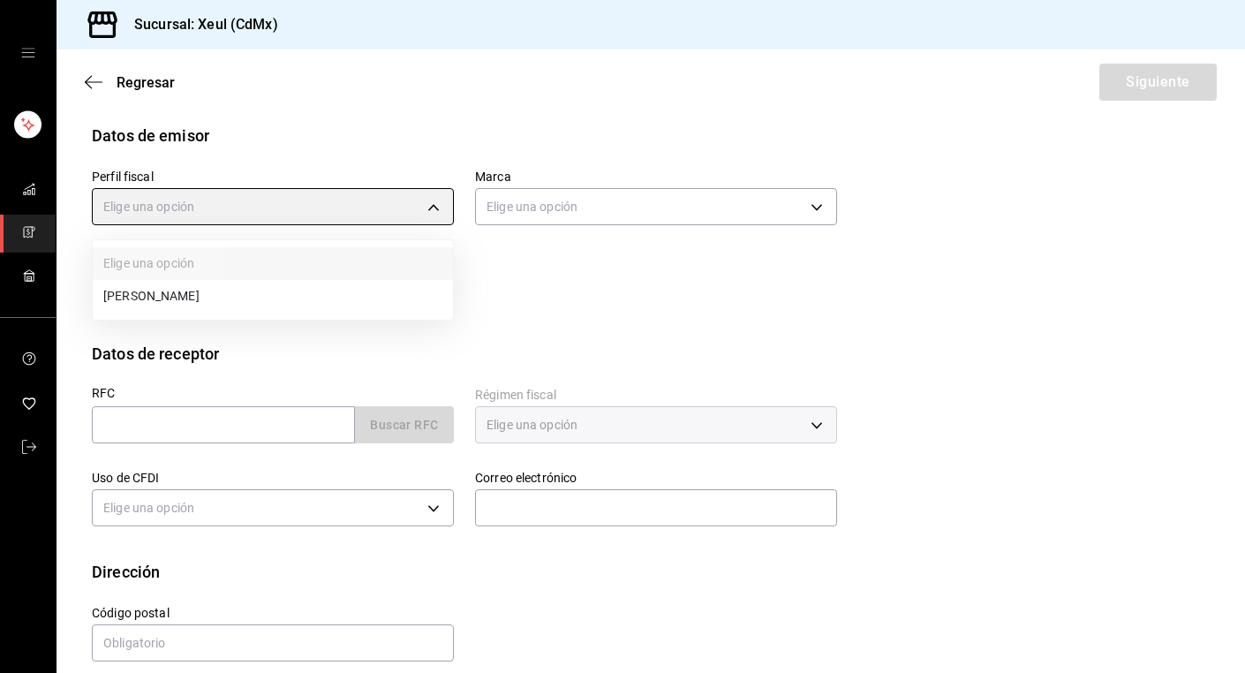
type input "554c110a-18dd-44f3-977d-186ab1f95351"
type input "556c56df-7d38-43a9-98c1-84be39c4f433"
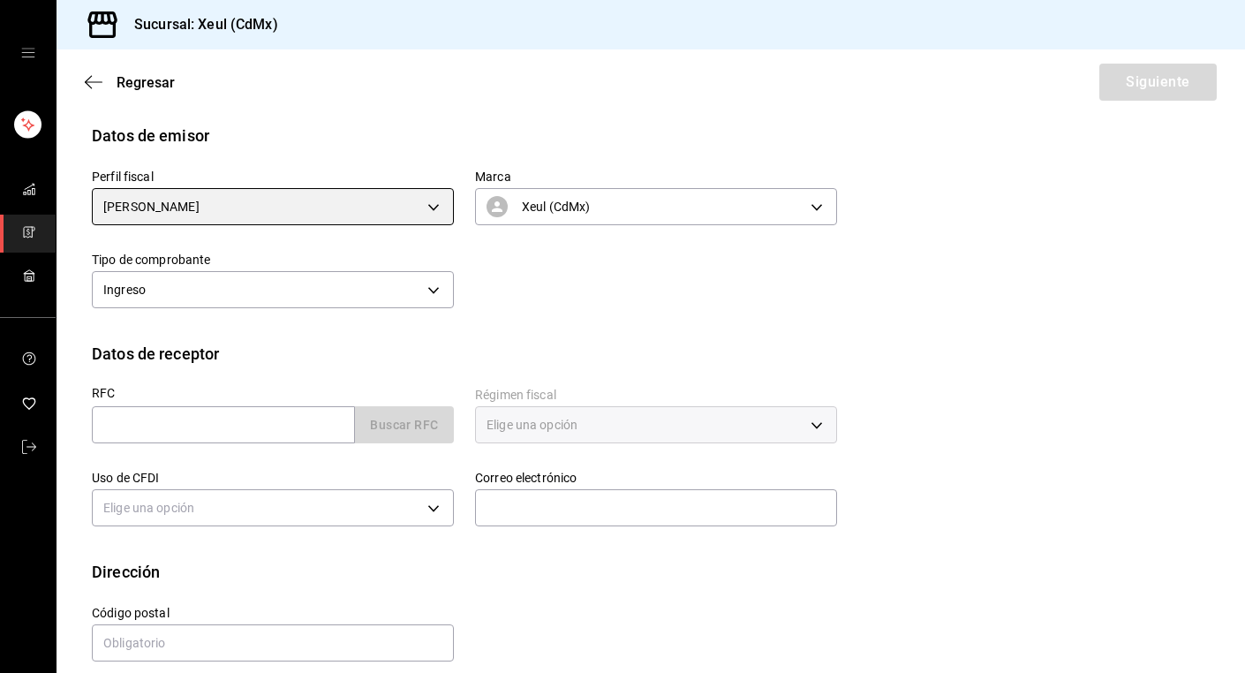
scroll to position [172, 0]
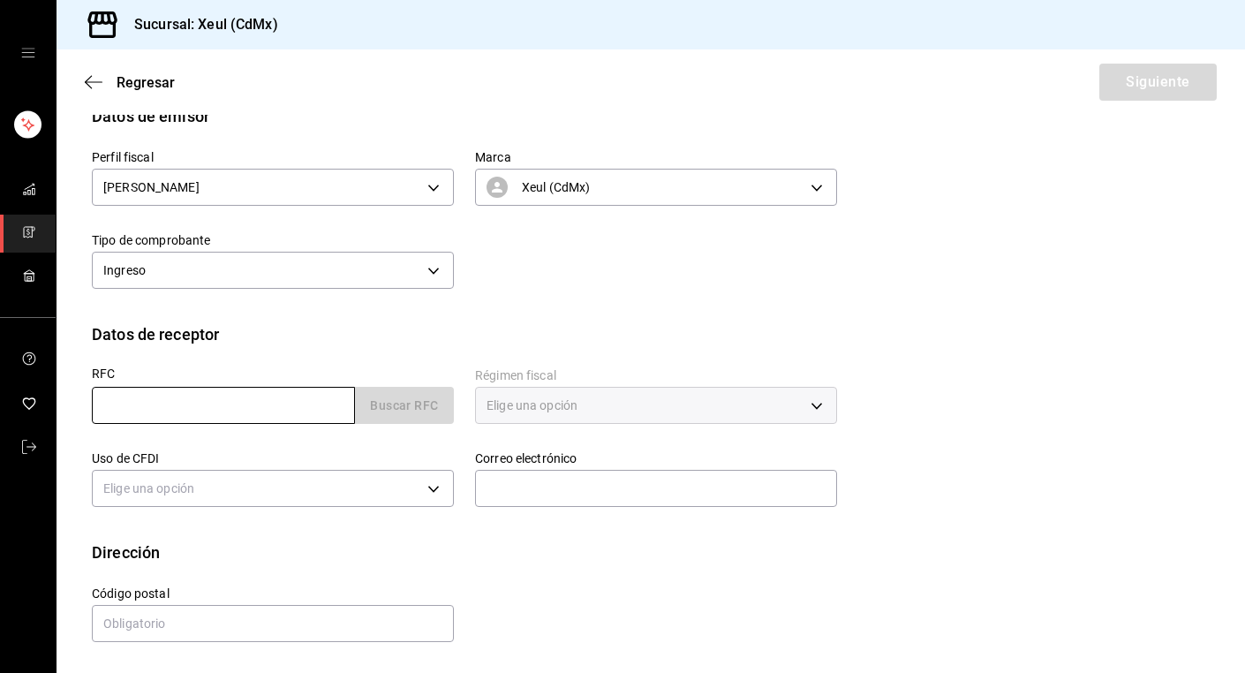
click at [260, 409] on input "text" at bounding box center [223, 405] width 263 height 37
paste input "MIFF9910038Z4"
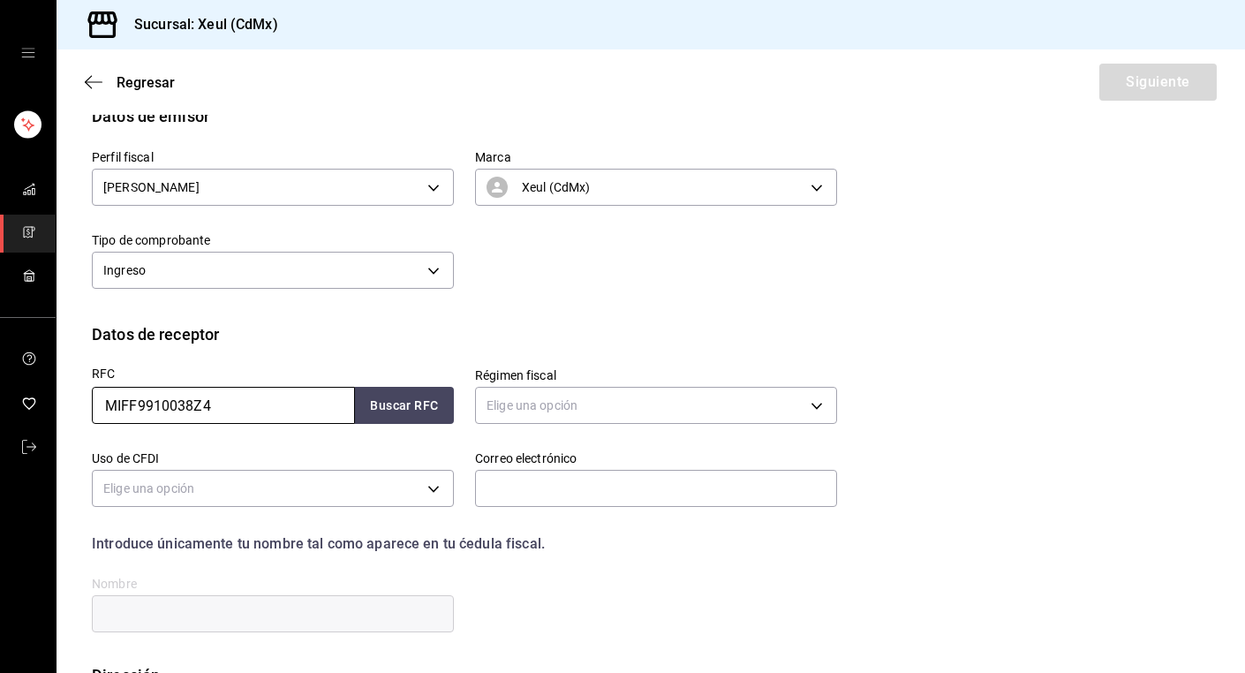
type input "MIFF9910038Z4"
click at [647, 385] on div "Elige una opción" at bounding box center [656, 403] width 362 height 47
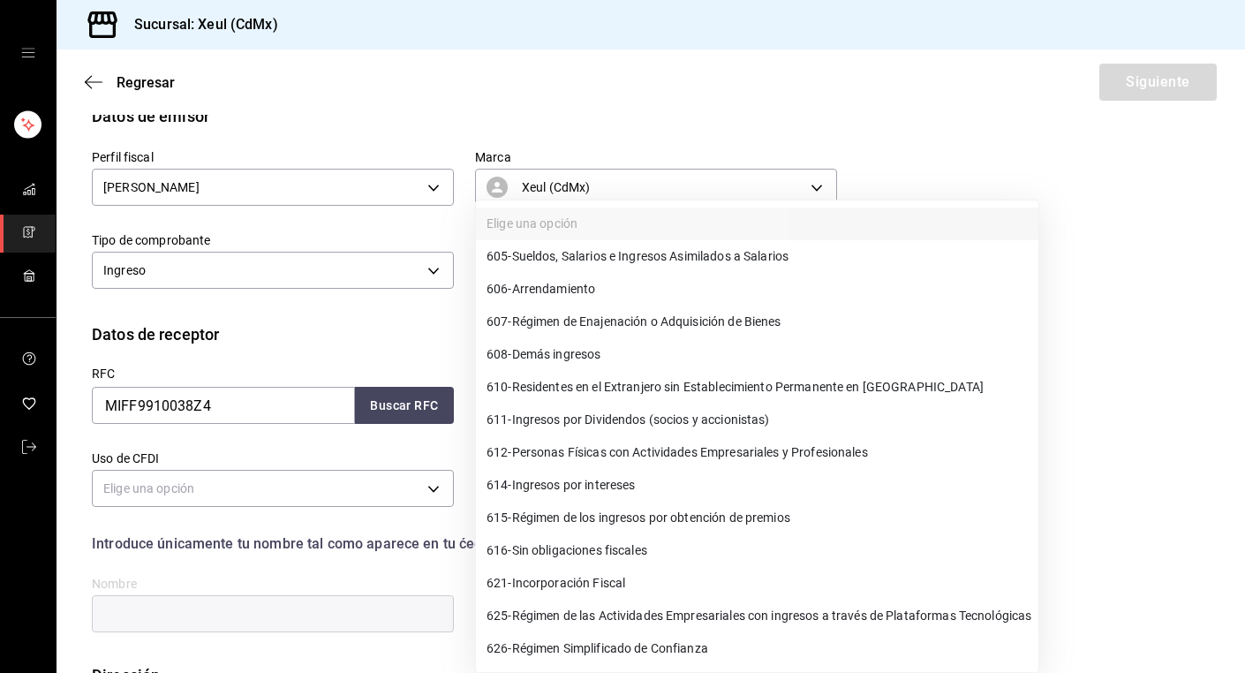
click at [643, 391] on body "Sucursal: Xeul (CdMx) Regresar Siguiente Factura general Realiza tus facturas c…" at bounding box center [622, 336] width 1245 height 673
click at [530, 453] on span "612 - Personas Físicas con Actividades Empresariales y Profesionales" at bounding box center [677, 452] width 381 height 19
type input "612"
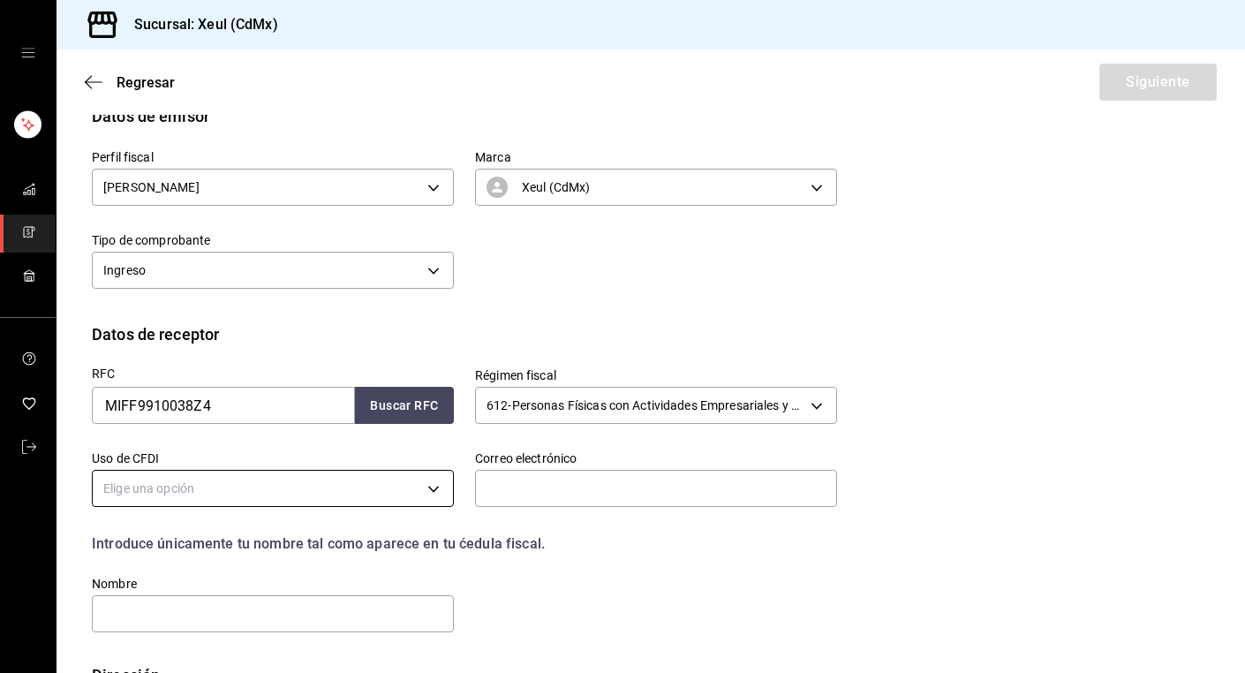
click at [442, 492] on body "Sucursal: Xeul (CdMx) Regresar Siguiente Factura general Realiza tus facturas c…" at bounding box center [622, 336] width 1245 height 673
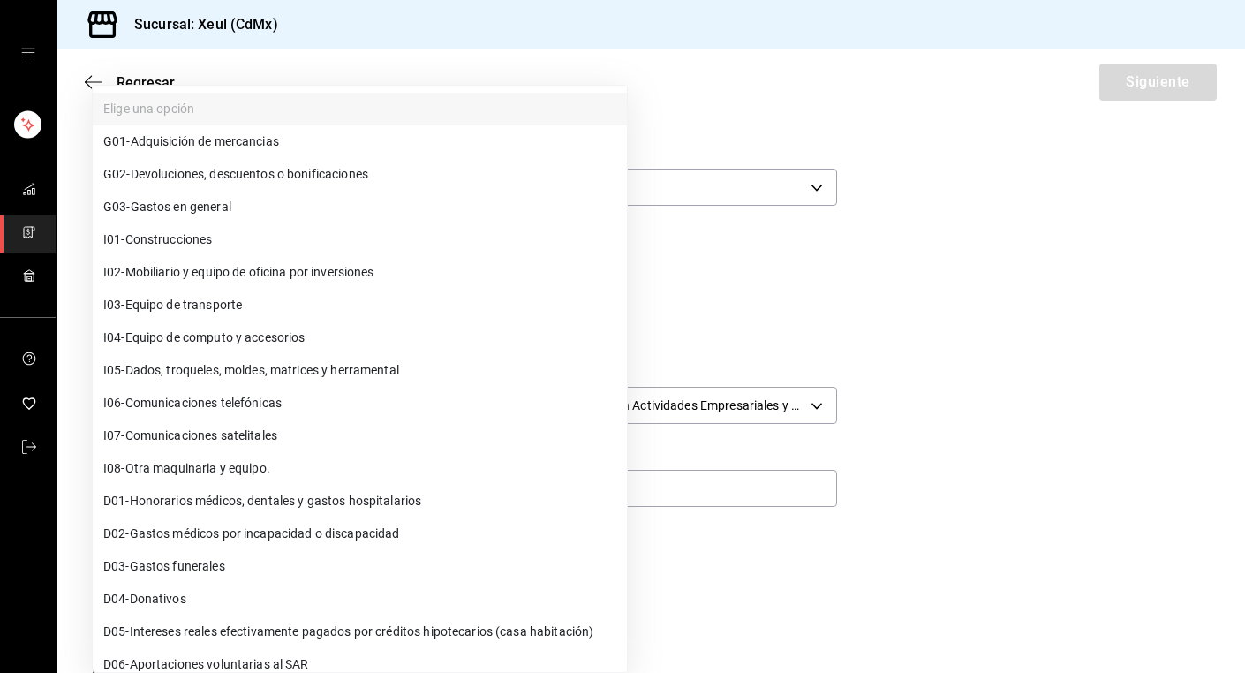
click at [183, 207] on span "G03 - Gastos en general" at bounding box center [167, 207] width 128 height 19
type input "G03"
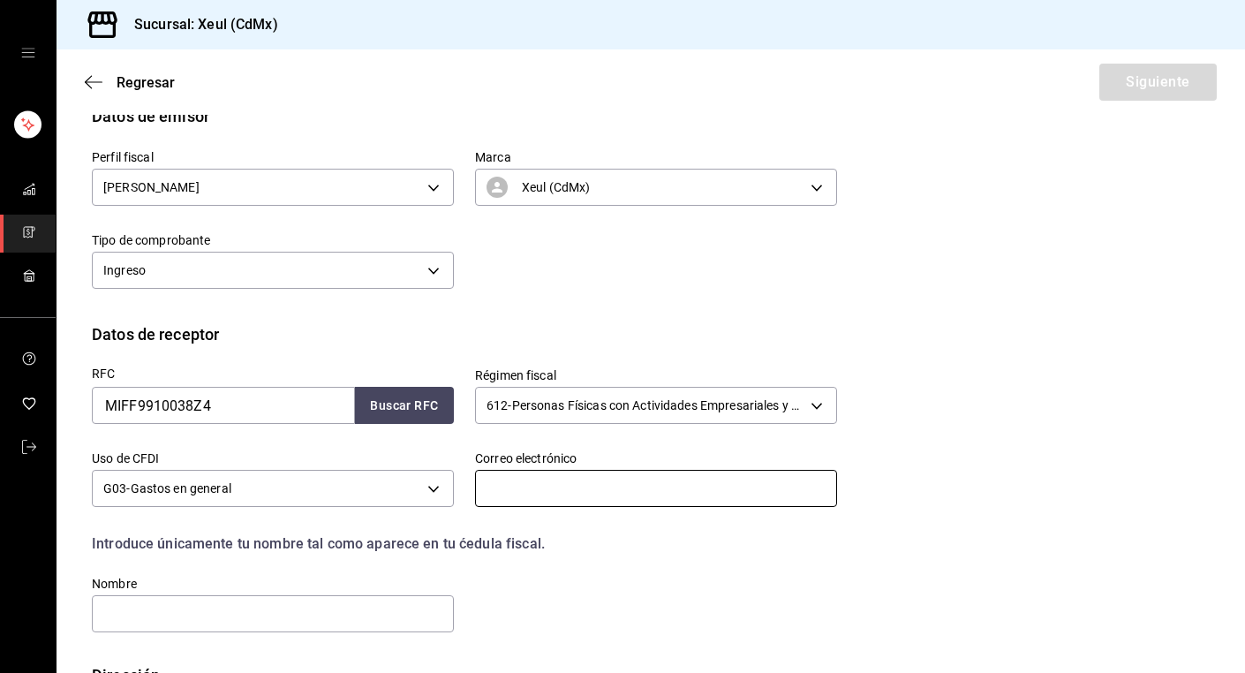
click at [562, 492] on input "text" at bounding box center [656, 488] width 362 height 37
paste input "[PERSON_NAME][EMAIL_ADDRESS][DOMAIN_NAME]"
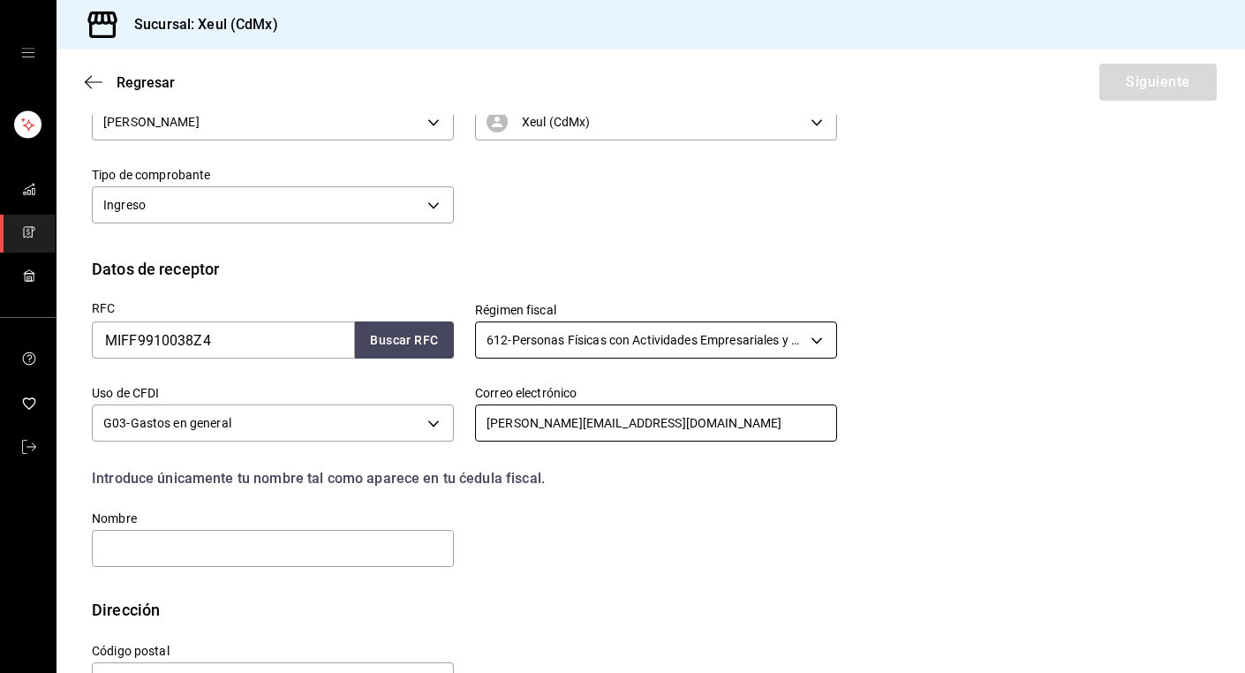
scroll to position [295, 0]
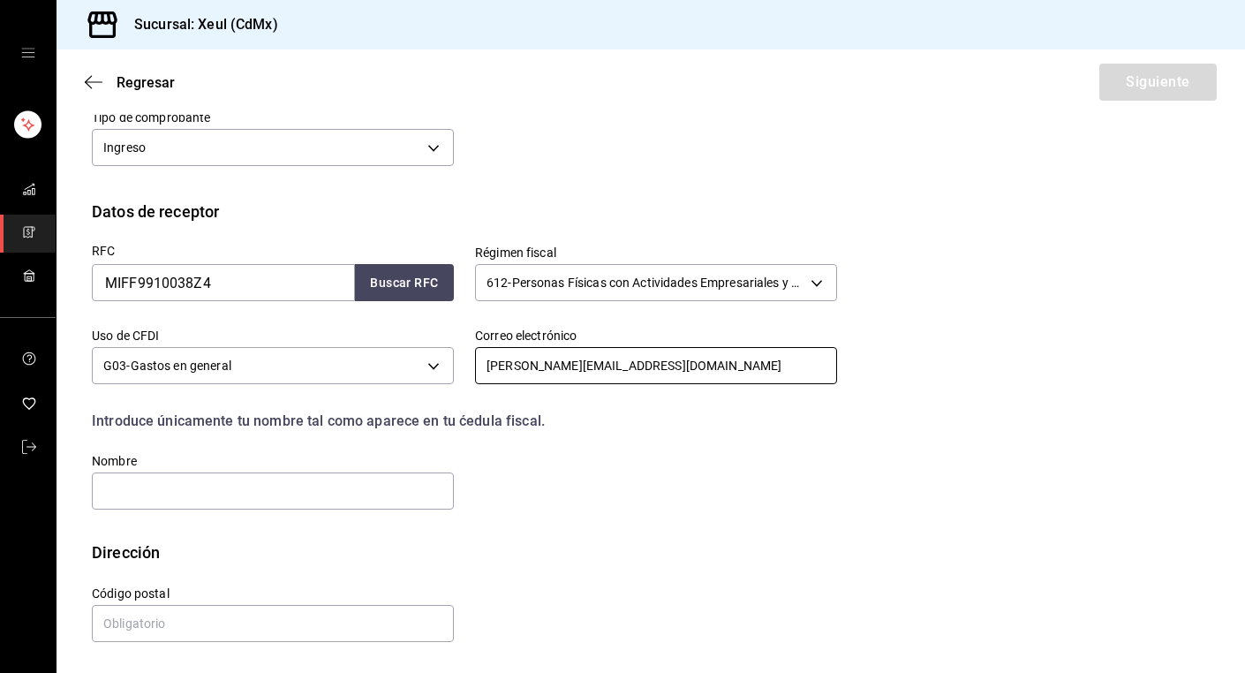
type input "[PERSON_NAME][EMAIL_ADDRESS][DOMAIN_NAME]"
click at [244, 493] on input "text" at bounding box center [273, 490] width 362 height 37
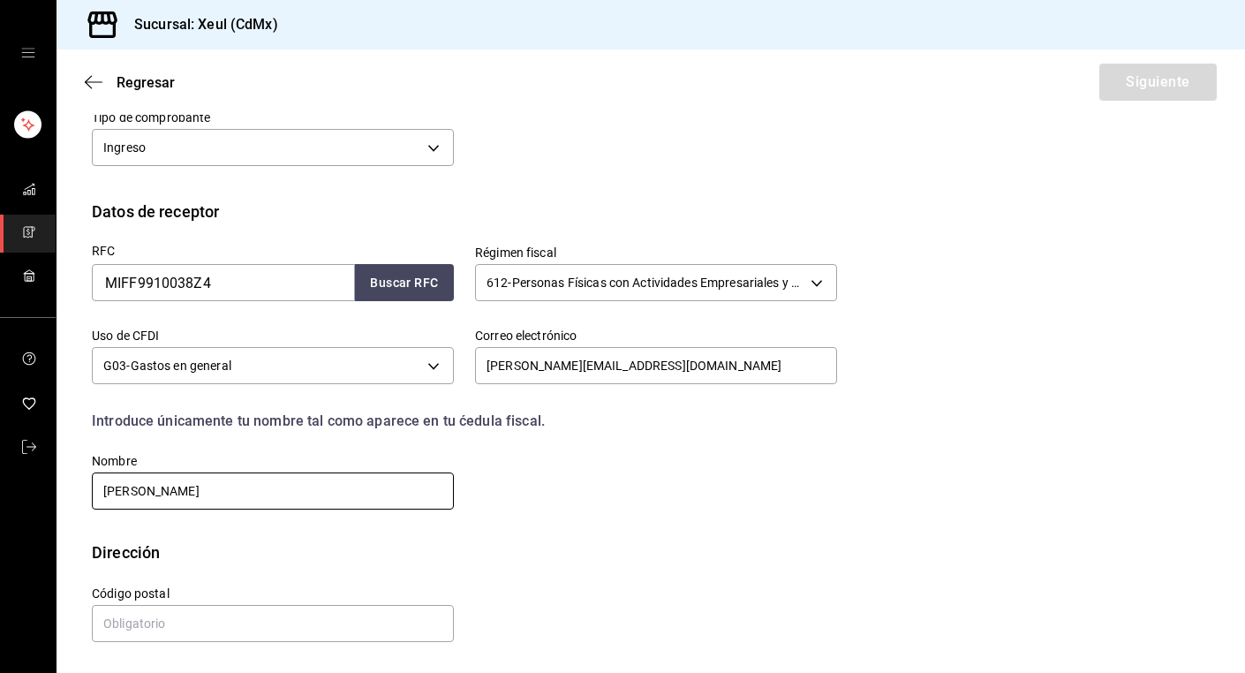
click at [221, 491] on input "[PERSON_NAME]" at bounding box center [273, 490] width 362 height 37
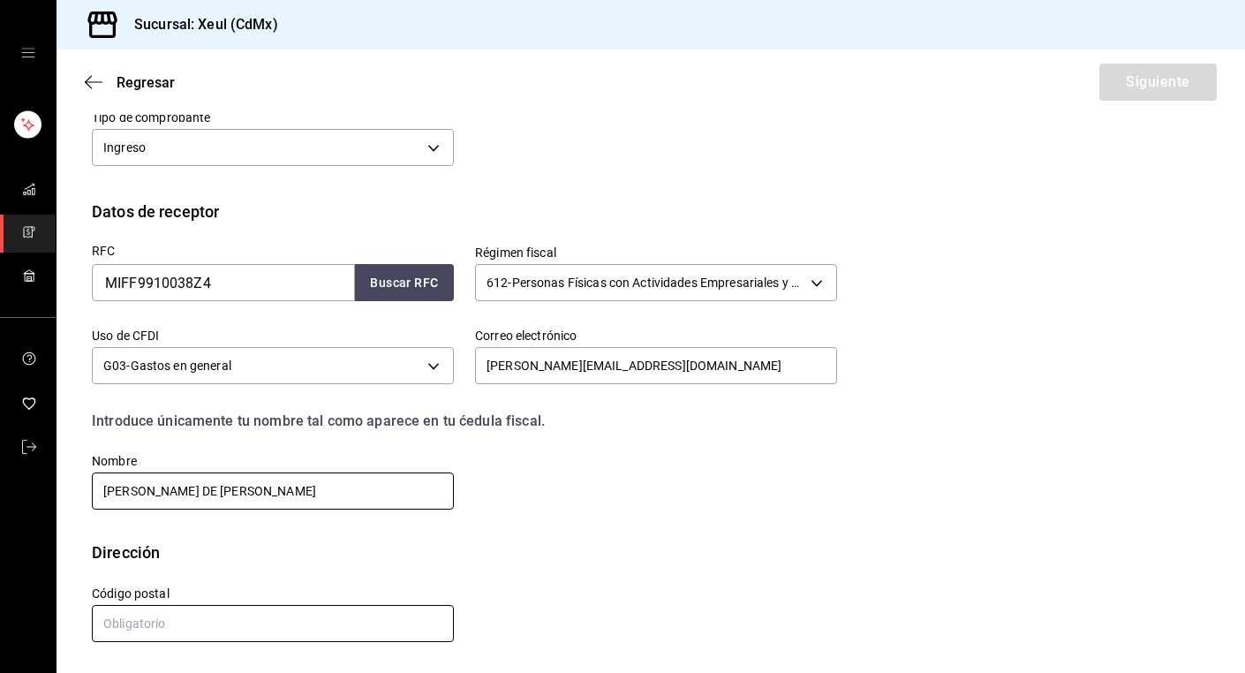
type input "[PERSON_NAME] DE [PERSON_NAME]"
click at [194, 627] on input "text" at bounding box center [273, 623] width 362 height 37
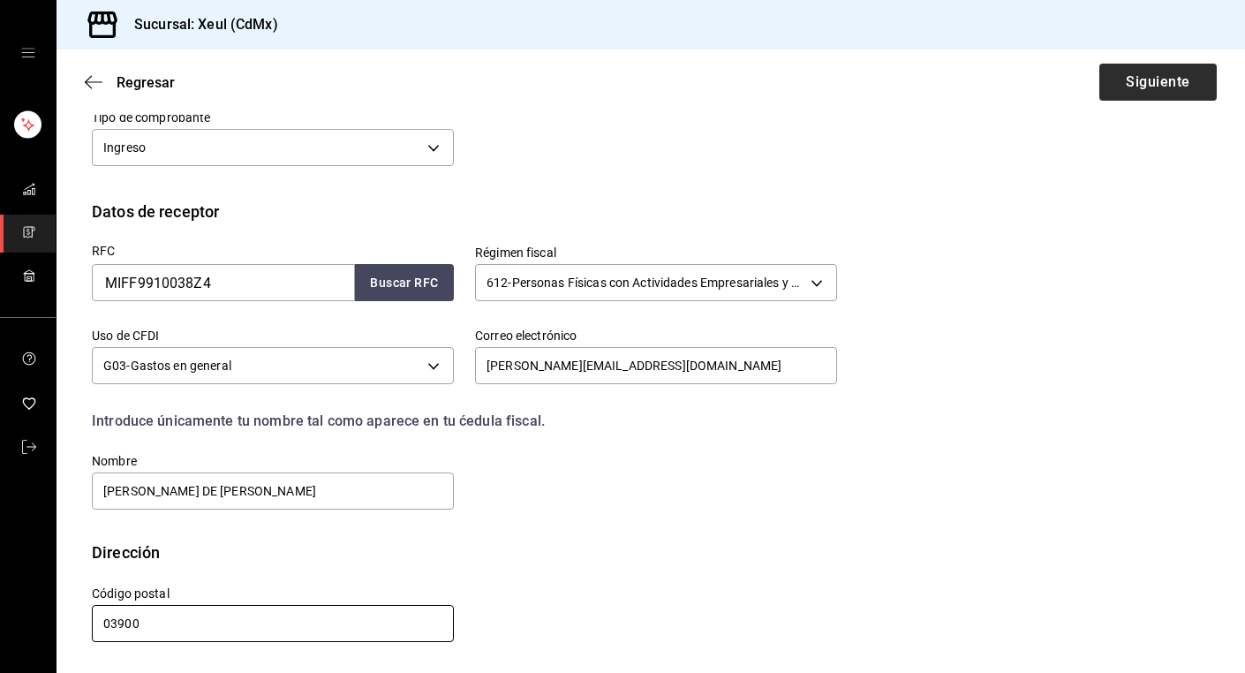
type input "03900"
click at [1161, 97] on button "Siguiente" at bounding box center [1157, 82] width 117 height 37
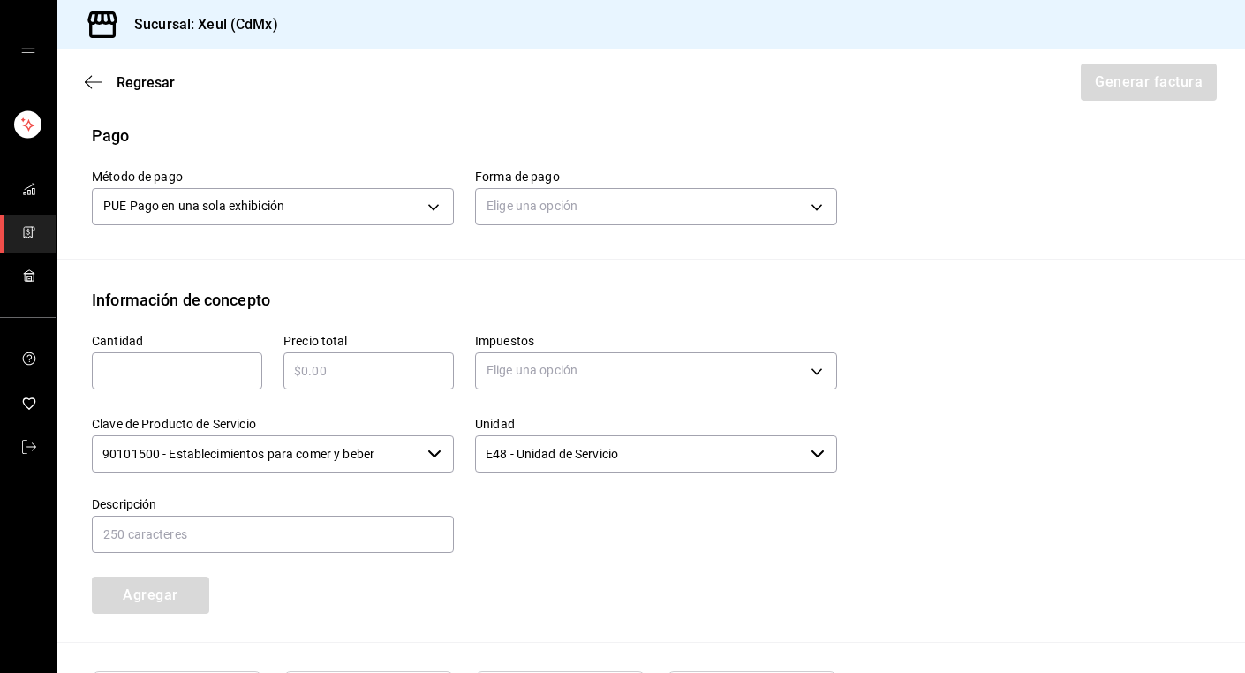
scroll to position [537, 0]
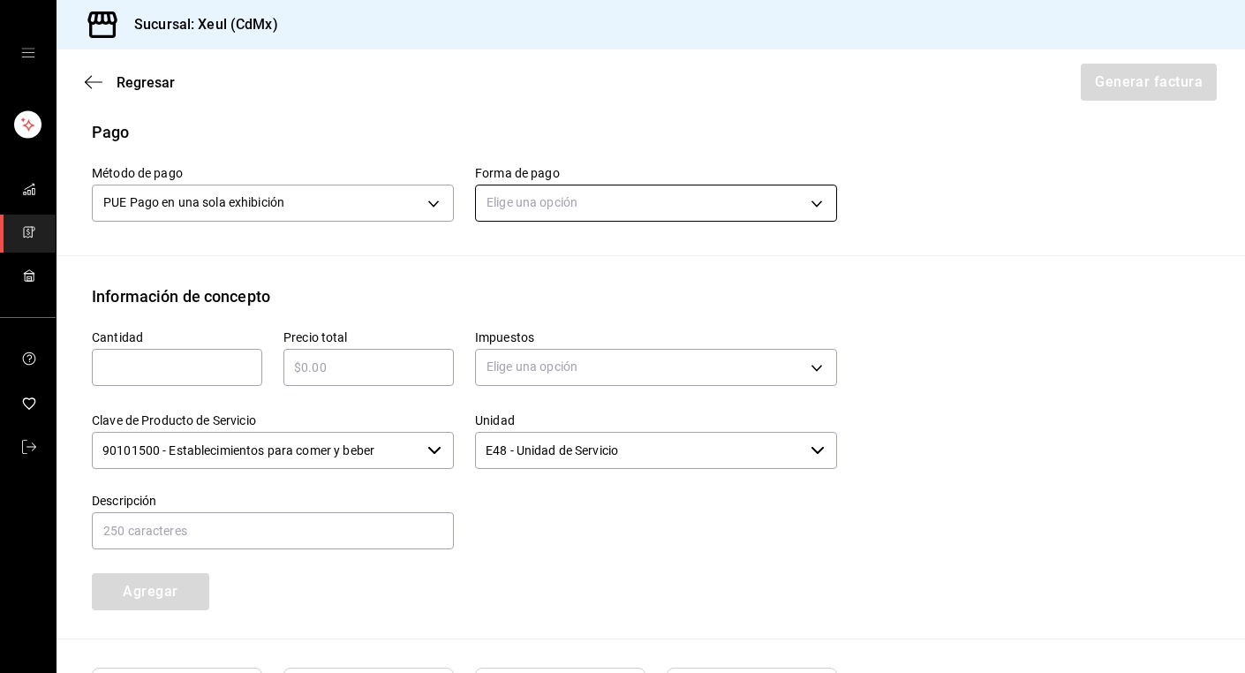
click at [720, 207] on body "Sucursal: Xeul (CdMx) Regresar Generar factura Emisor Perfil fiscal [PERSON_NAM…" at bounding box center [622, 336] width 1245 height 673
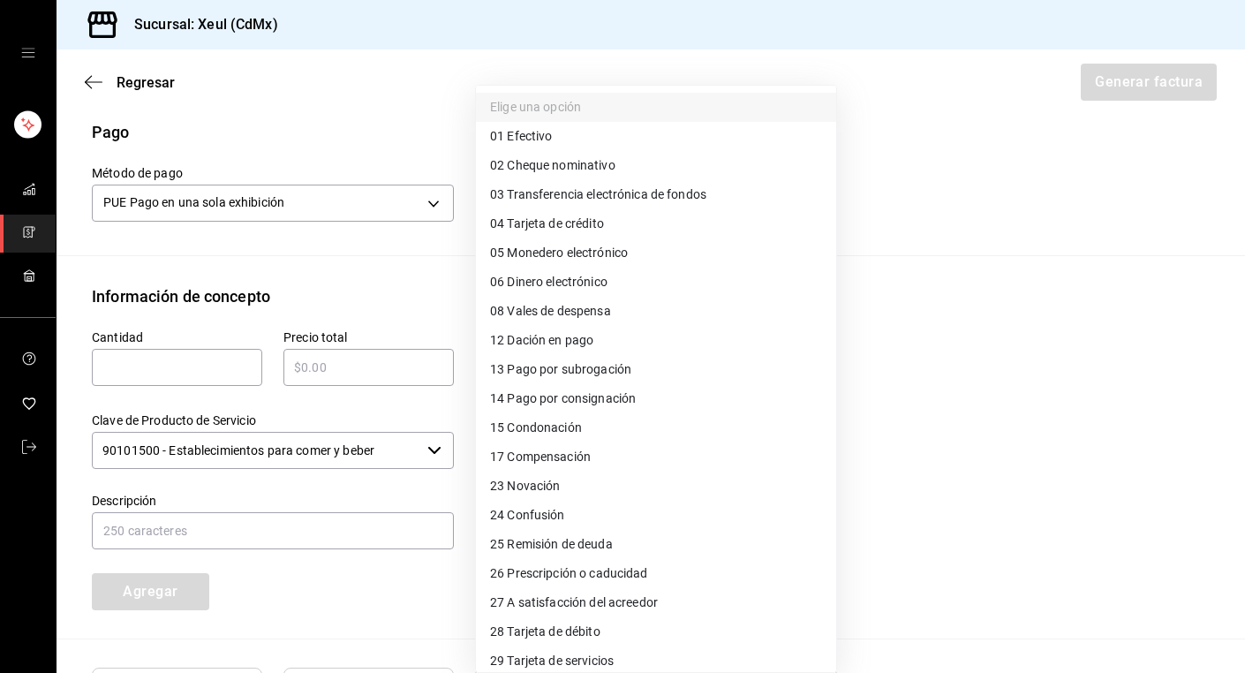
click at [535, 217] on span "04 Tarjeta de crédito" at bounding box center [547, 224] width 114 height 19
type input "04"
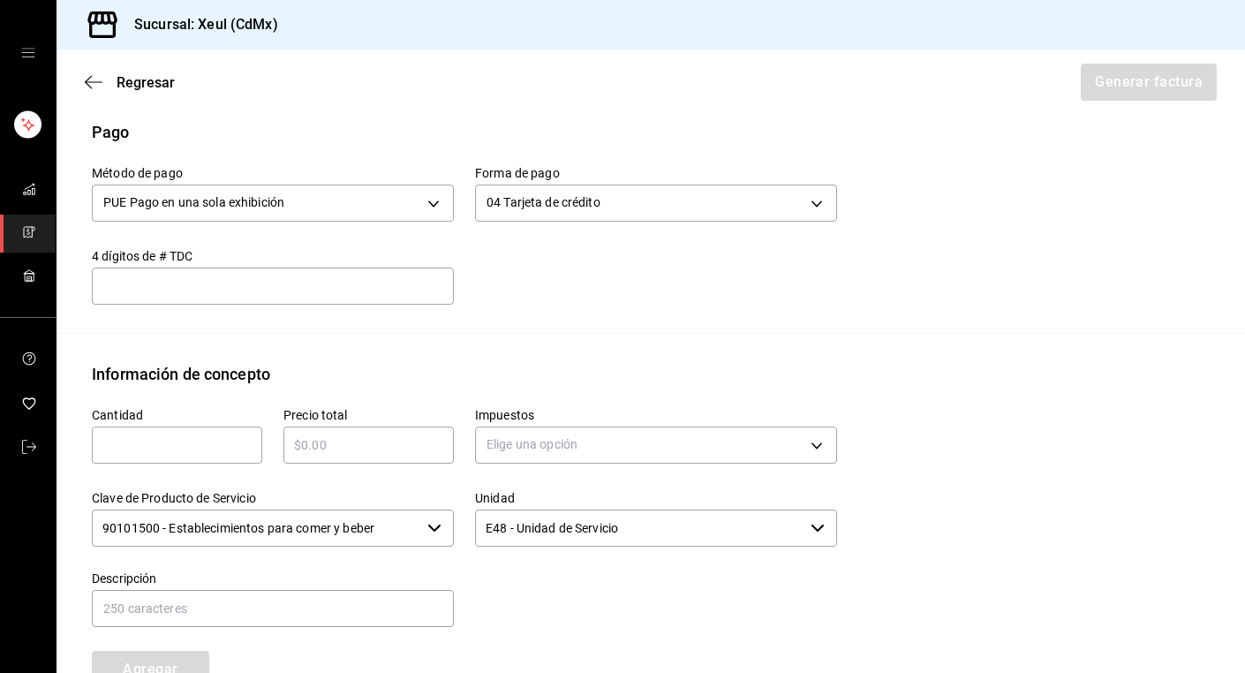
click at [159, 449] on input "text" at bounding box center [177, 444] width 170 height 21
type input "1"
click at [341, 448] on input "text" at bounding box center [368, 444] width 170 height 21
type input "$2180"
click at [626, 435] on body "Sucursal: Xeul (CdMx) Regresar Generar factura Emisor Perfil fiscal [PERSON_NAM…" at bounding box center [622, 336] width 1245 height 673
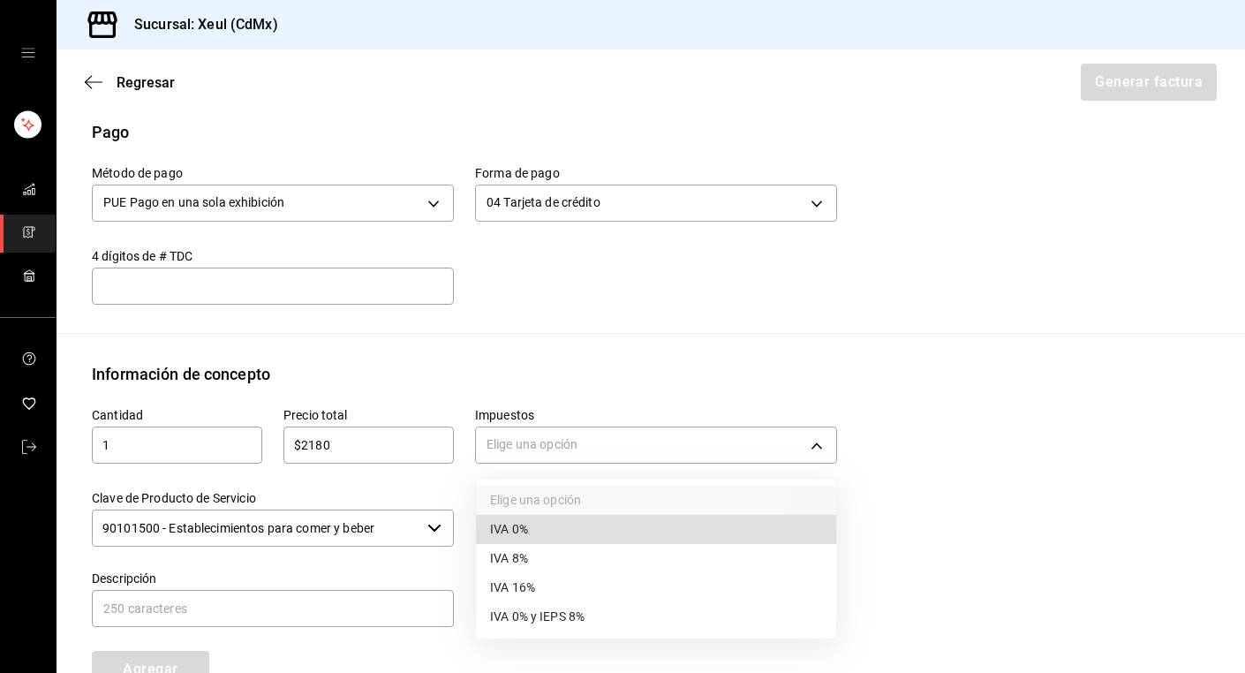
click at [532, 588] on span "IVA 16%" at bounding box center [512, 587] width 45 height 19
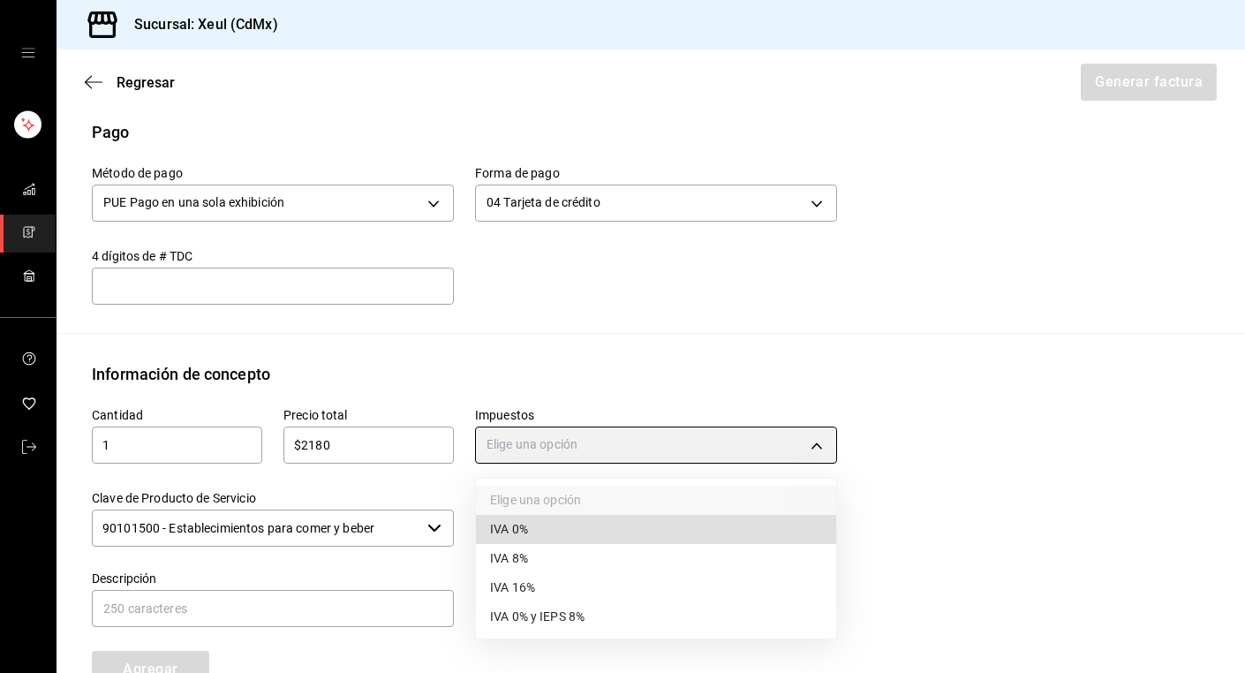
type input "IVA_16"
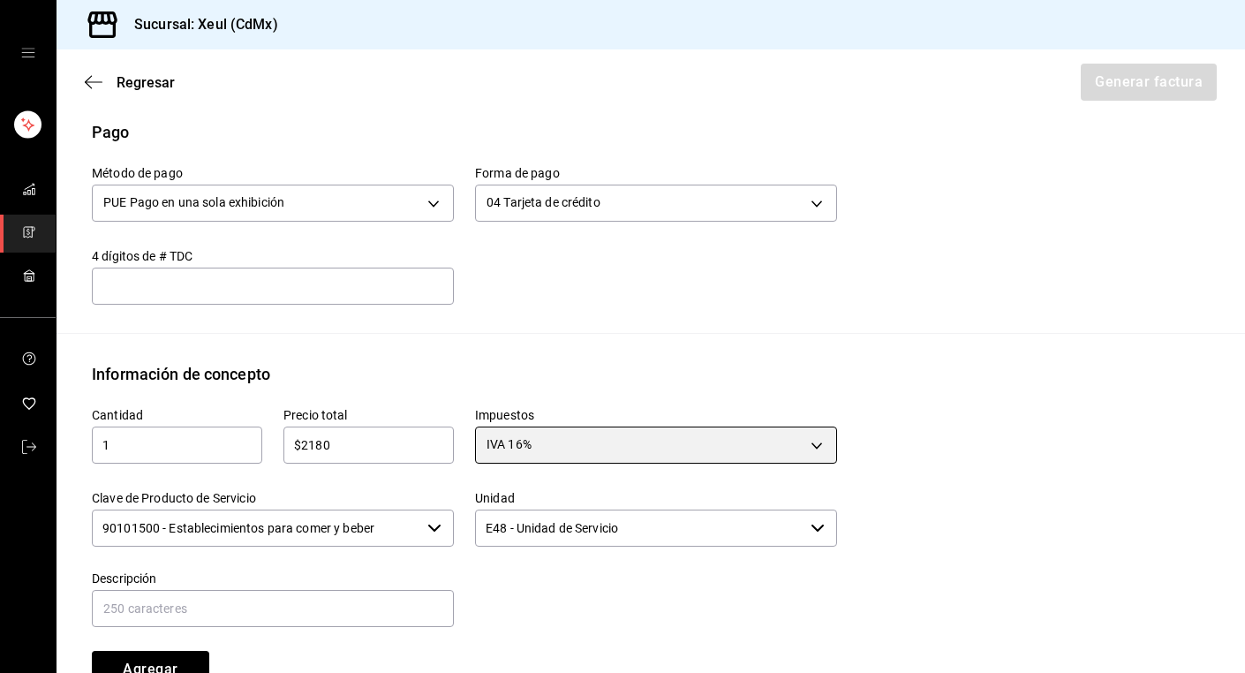
scroll to position [788, 0]
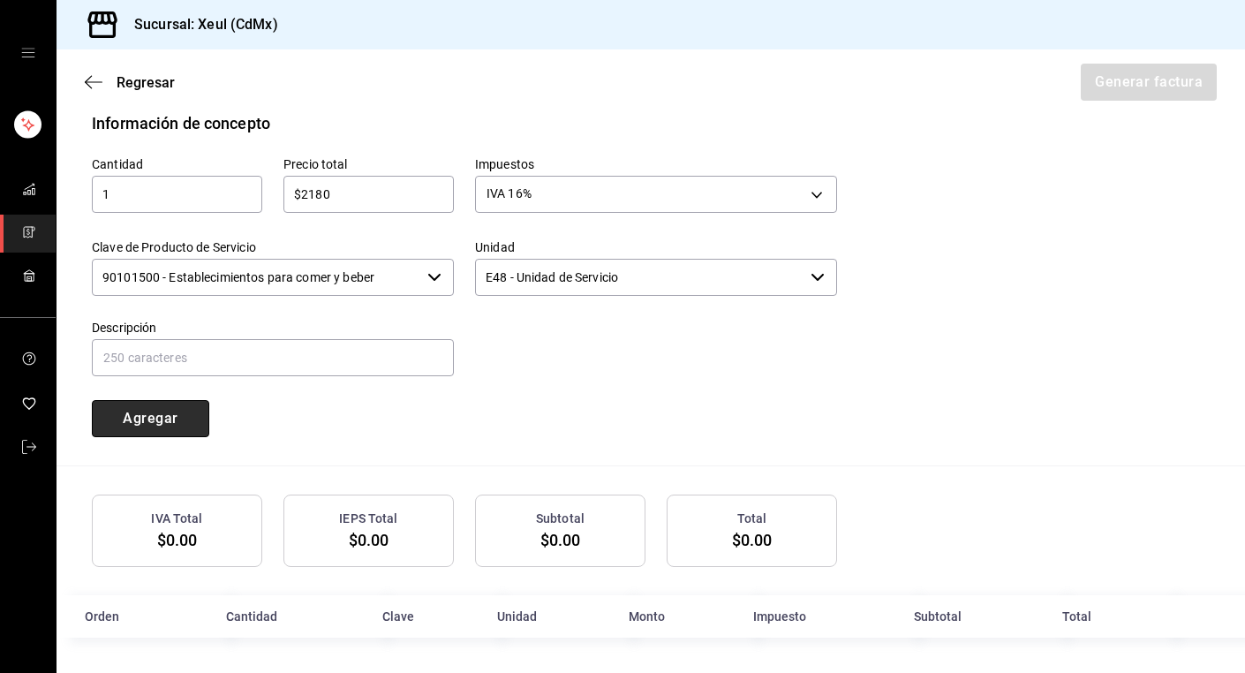
click at [131, 426] on button "Agregar" at bounding box center [150, 418] width 117 height 37
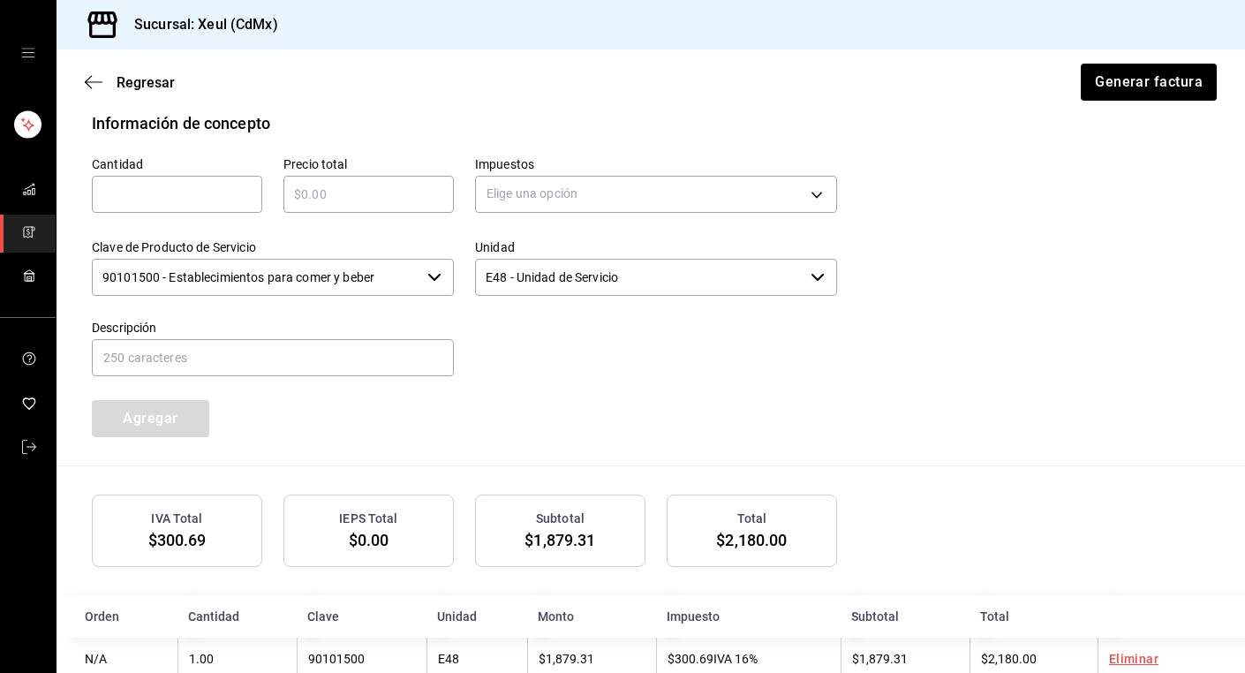
scroll to position [831, 0]
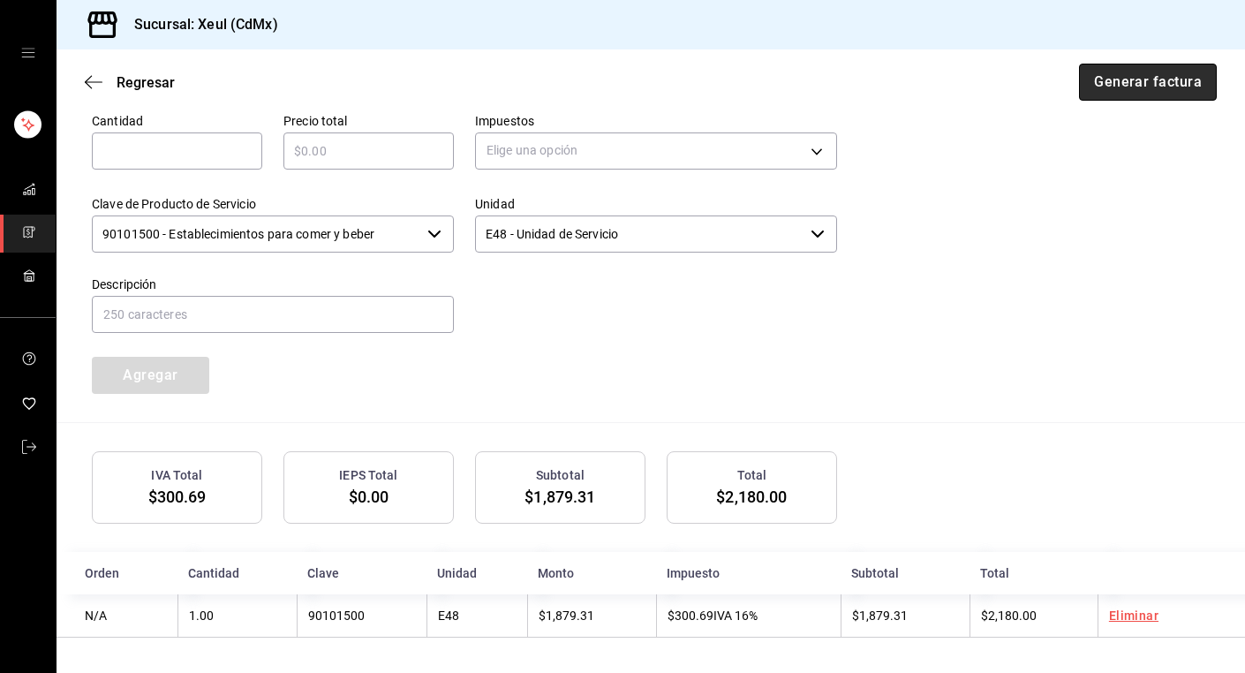
click at [1133, 87] on button "Generar factura" at bounding box center [1148, 82] width 138 height 37
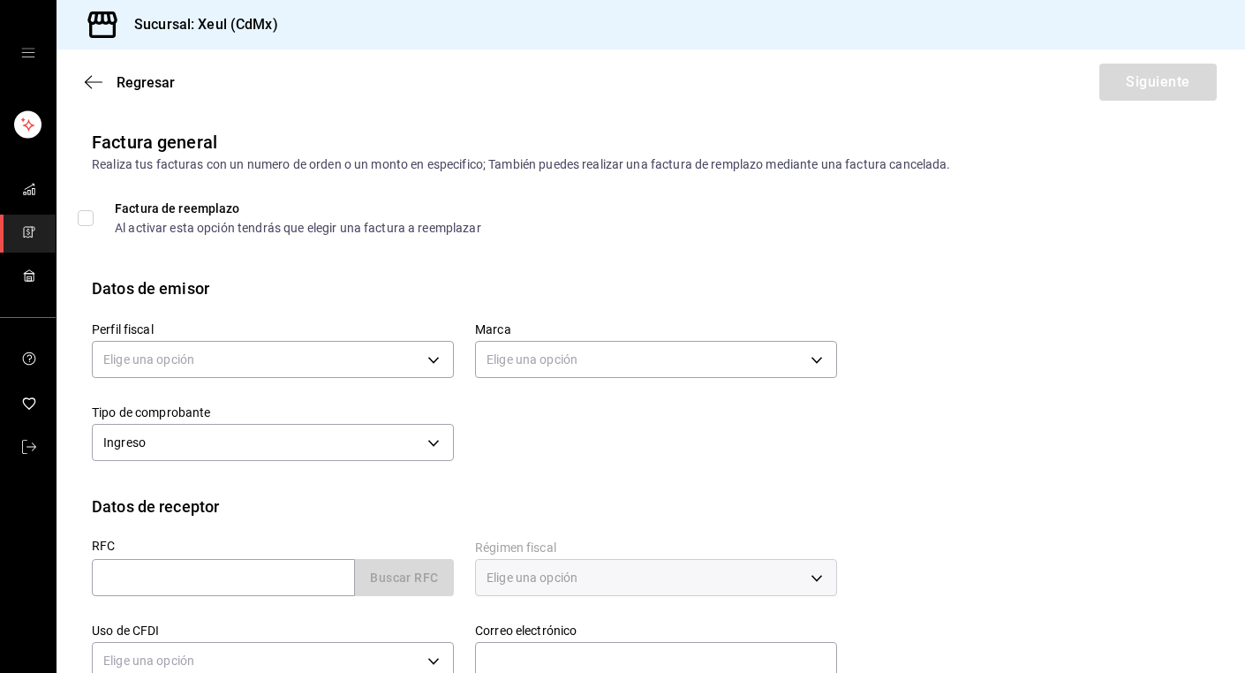
click at [19, 229] on link "mailbox folders" at bounding box center [28, 234] width 56 height 38
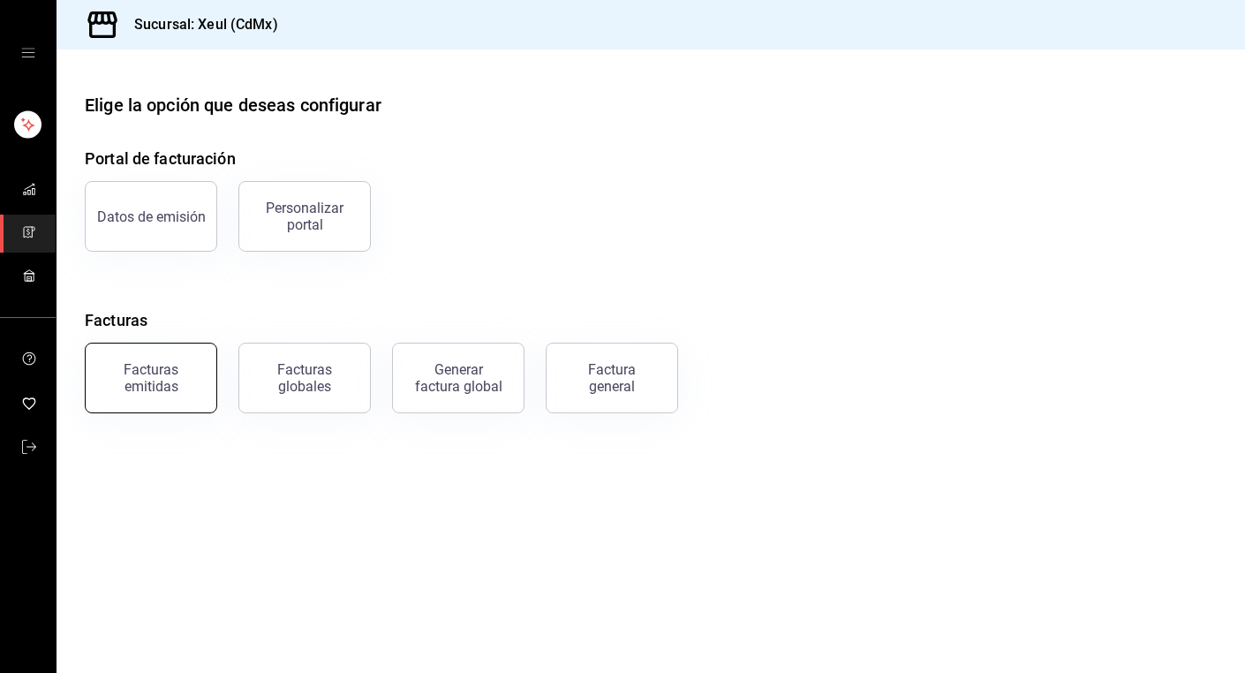
click at [167, 391] on div "Facturas emitidas" at bounding box center [150, 378] width 109 height 34
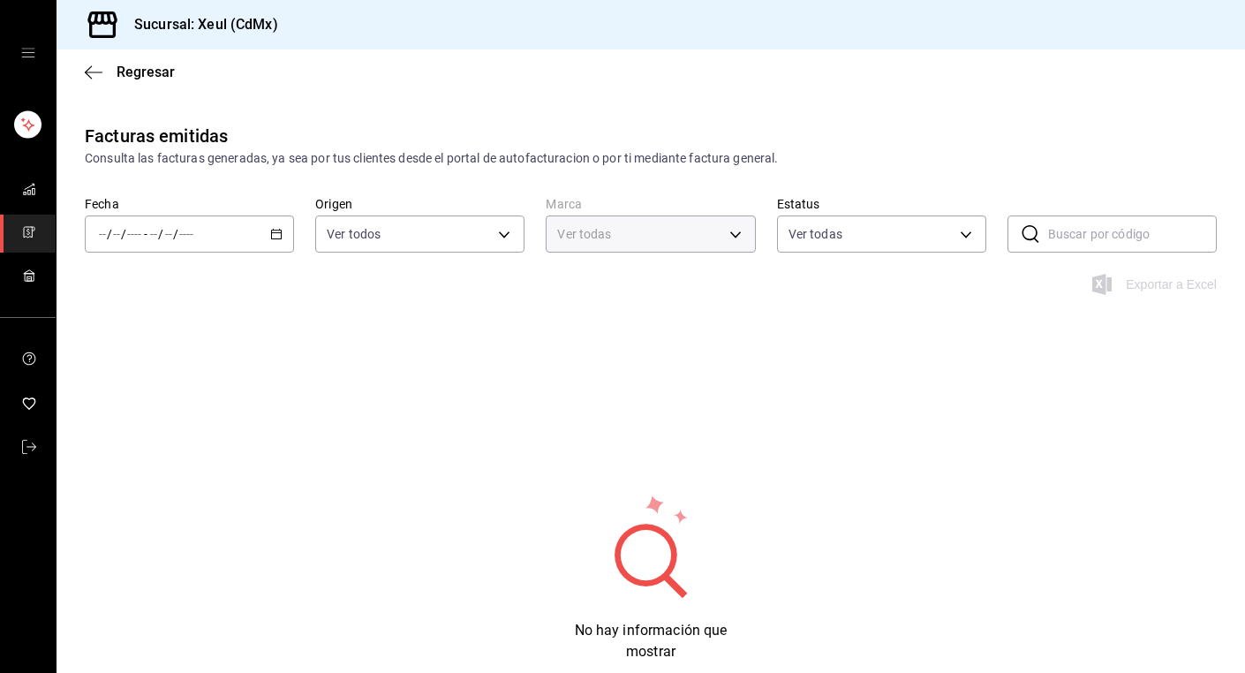
type input "556c56df-7d38-43a9-98c1-84be39c4f433"
click at [277, 236] on icon "button" at bounding box center [276, 234] width 12 height 12
click at [132, 296] on span "Hoy" at bounding box center [168, 287] width 137 height 19
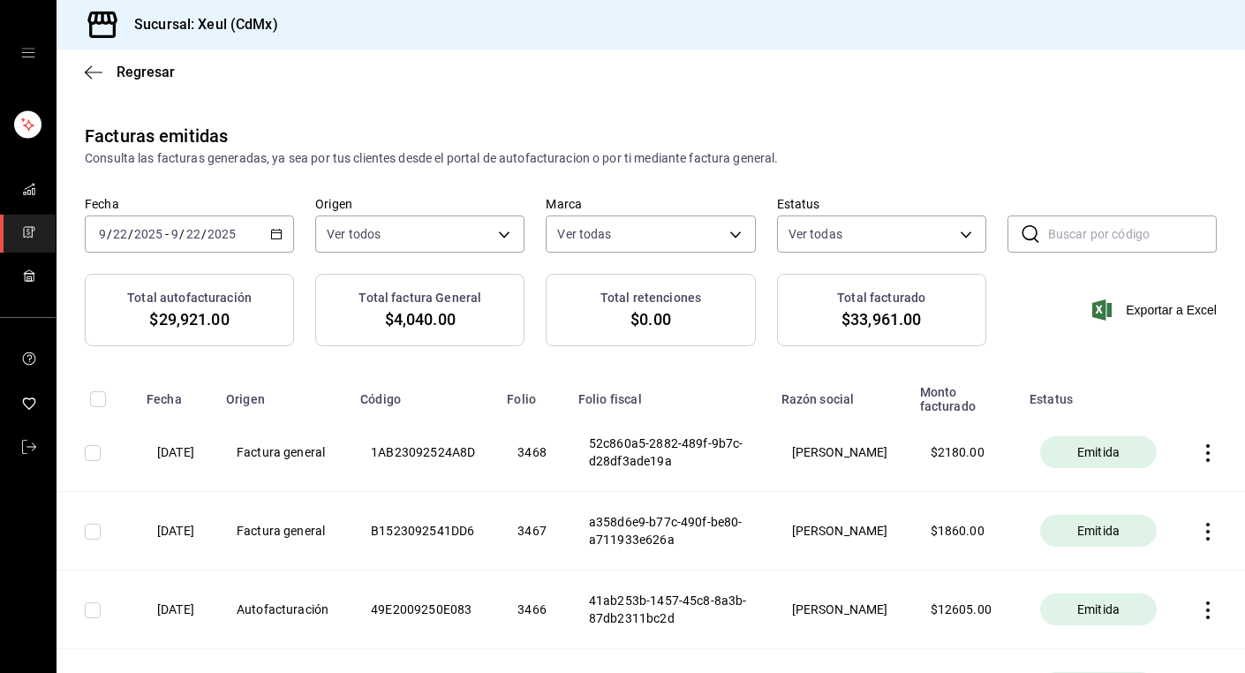
click at [97, 457] on input "checkbox" at bounding box center [93, 453] width 16 height 16
checkbox input "true"
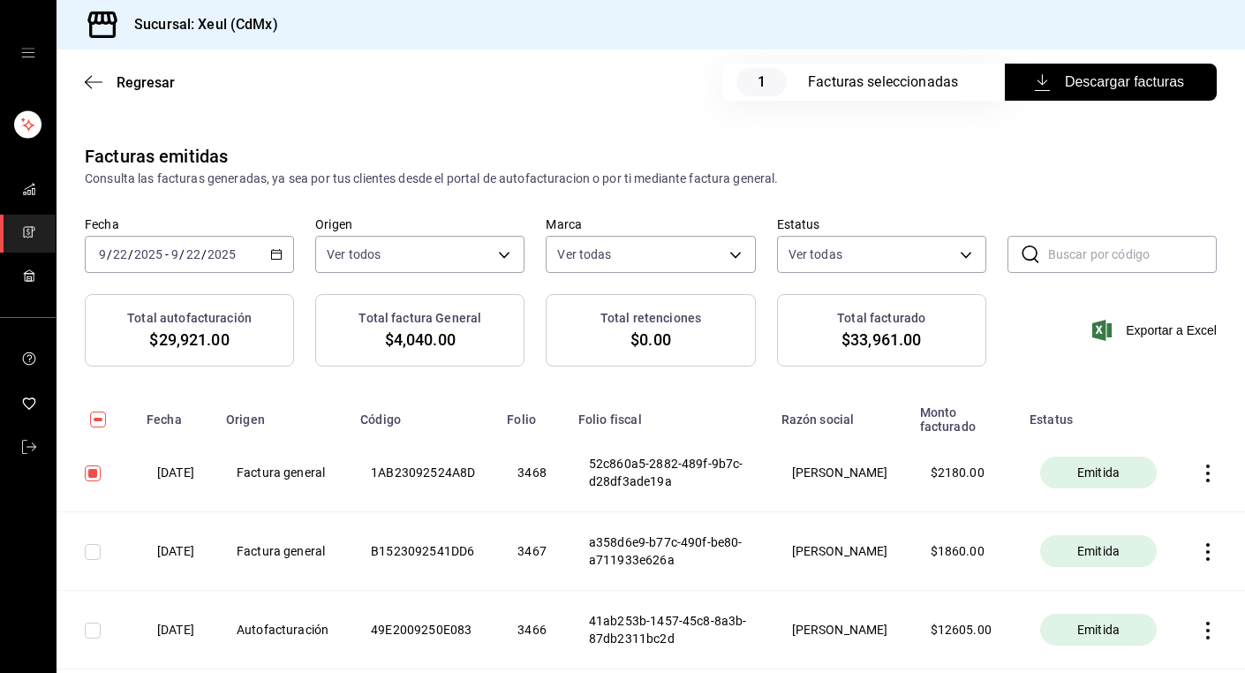
click at [1081, 82] on span "Descargar facturas" at bounding box center [1111, 82] width 147 height 21
